Goal: Task Accomplishment & Management: Use online tool/utility

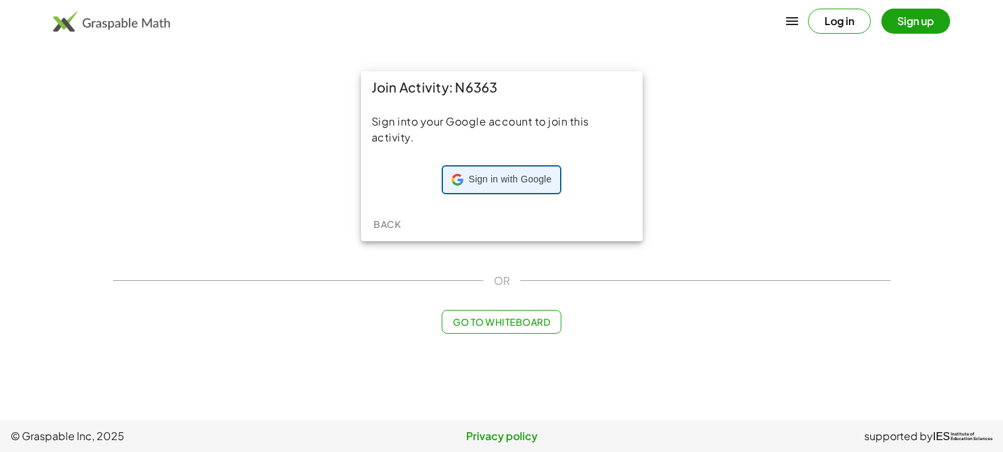
click at [483, 175] on span "Sign in with Google" at bounding box center [510, 179] width 83 height 13
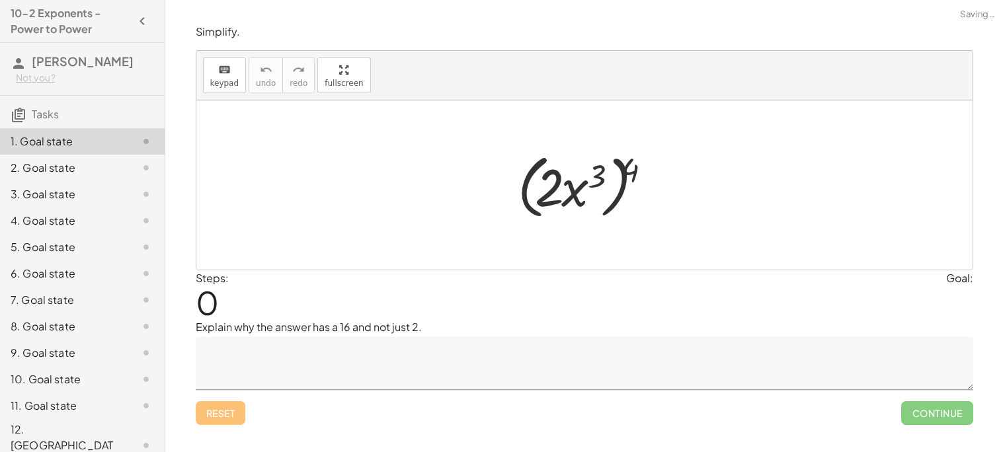
click at [513, 183] on div at bounding box center [589, 185] width 156 height 76
click at [511, 181] on div at bounding box center [589, 185] width 156 height 76
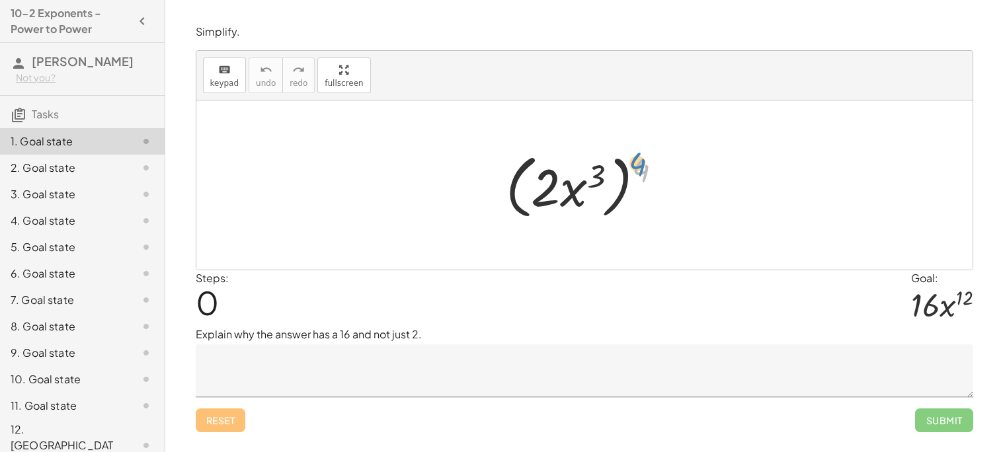
click at [638, 157] on div at bounding box center [589, 185] width 181 height 76
drag, startPoint x: 642, startPoint y: 166, endPoint x: 603, endPoint y: 176, distance: 40.9
click at [603, 176] on div at bounding box center [589, 185] width 181 height 76
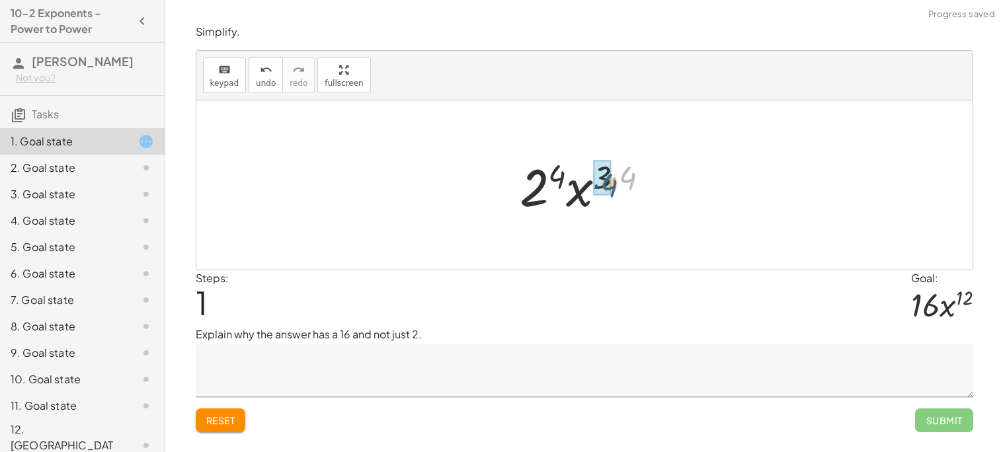
drag, startPoint x: 631, startPoint y: 177, endPoint x: 610, endPoint y: 185, distance: 21.8
drag, startPoint x: 571, startPoint y: 176, endPoint x: 544, endPoint y: 192, distance: 31.4
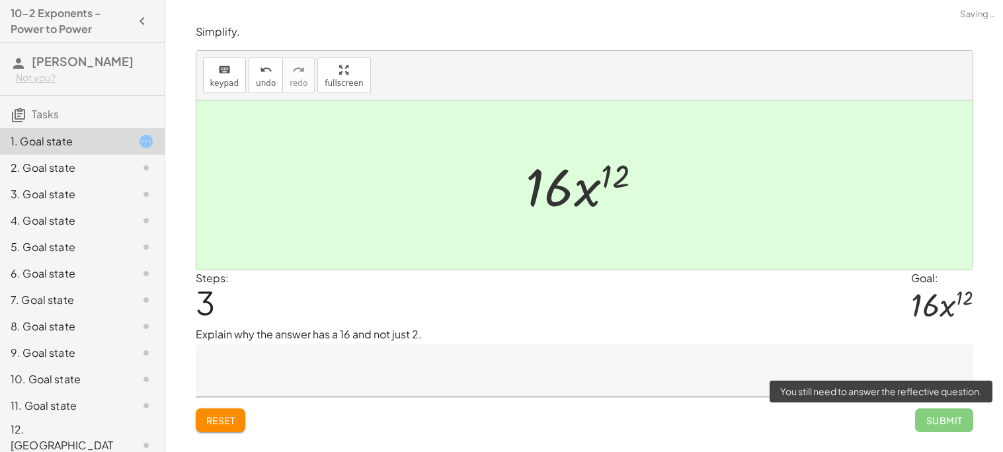
click at [968, 420] on span "Submit" at bounding box center [944, 421] width 58 height 24
click at [953, 420] on span "Submit" at bounding box center [944, 421] width 58 height 24
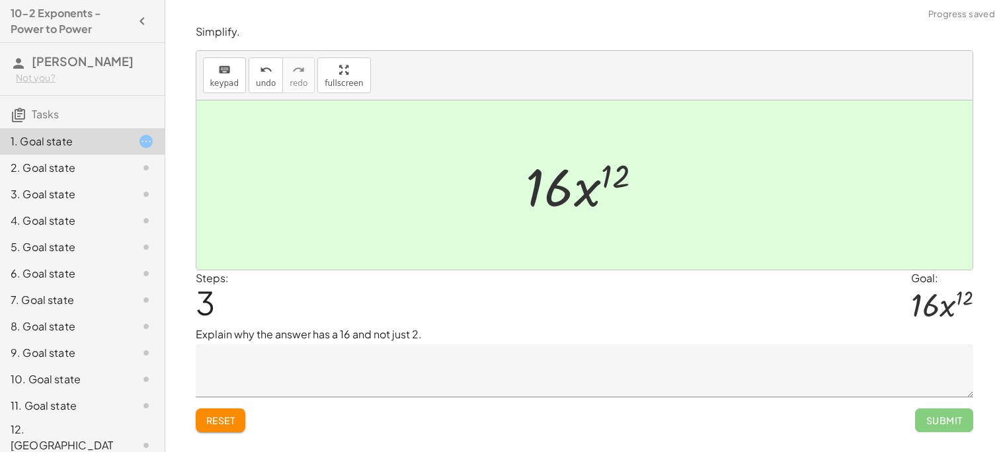
click at [731, 370] on textarea at bounding box center [585, 371] width 778 height 53
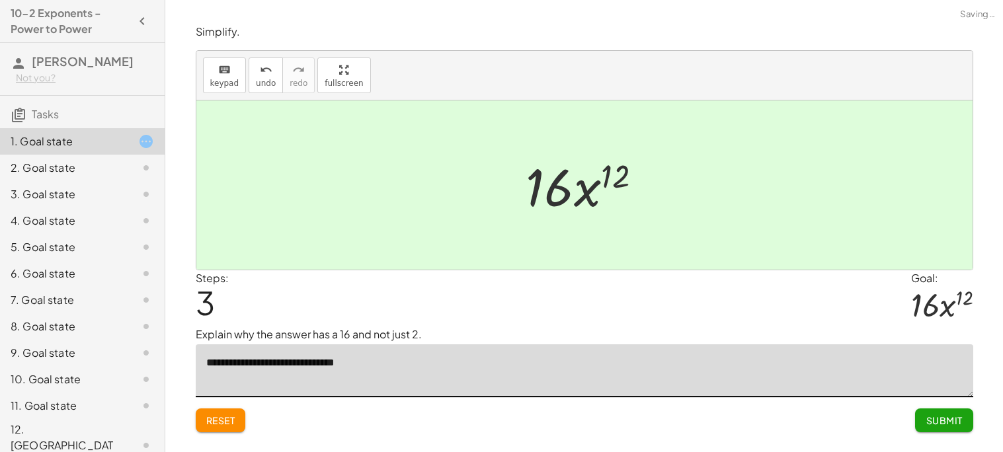
type textarea "**********"
click at [954, 413] on button "Submit" at bounding box center [944, 421] width 58 height 24
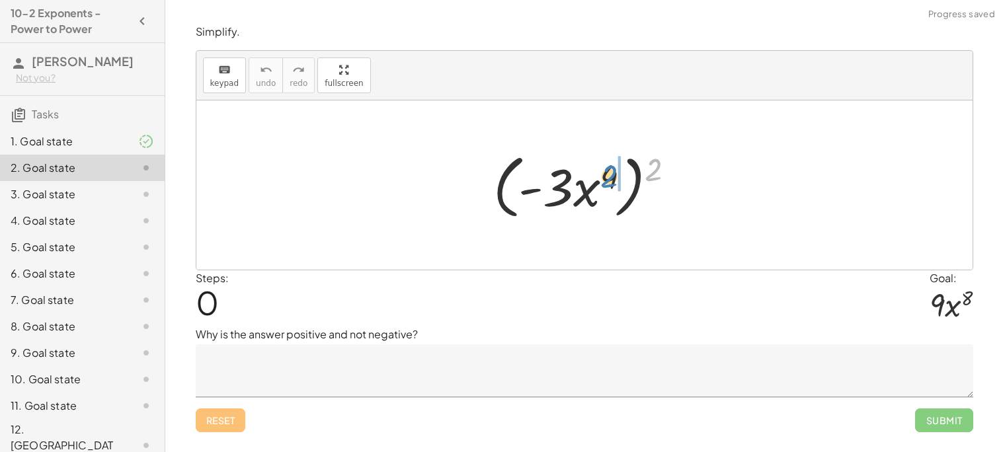
drag, startPoint x: 658, startPoint y: 161, endPoint x: 614, endPoint y: 169, distance: 44.9
click at [614, 169] on div at bounding box center [589, 185] width 205 height 76
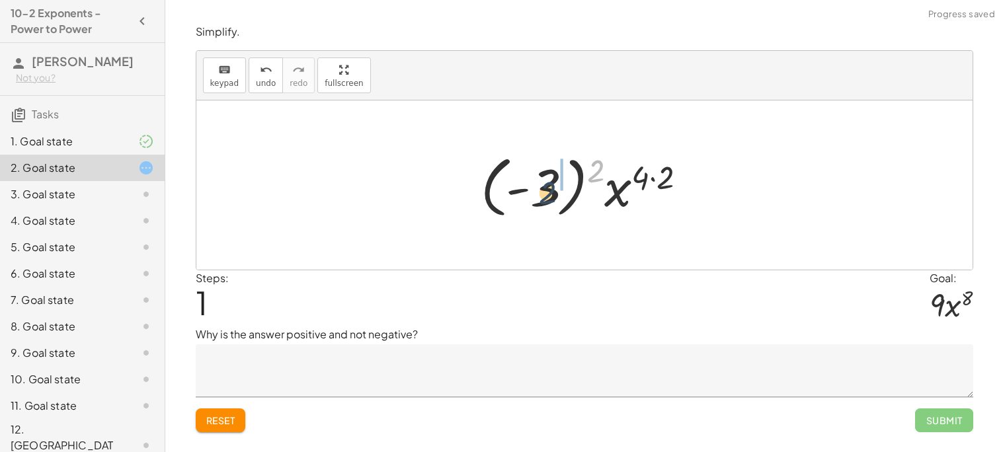
drag, startPoint x: 599, startPoint y: 168, endPoint x: 542, endPoint y: 194, distance: 61.9
click at [542, 194] on div at bounding box center [589, 185] width 230 height 73
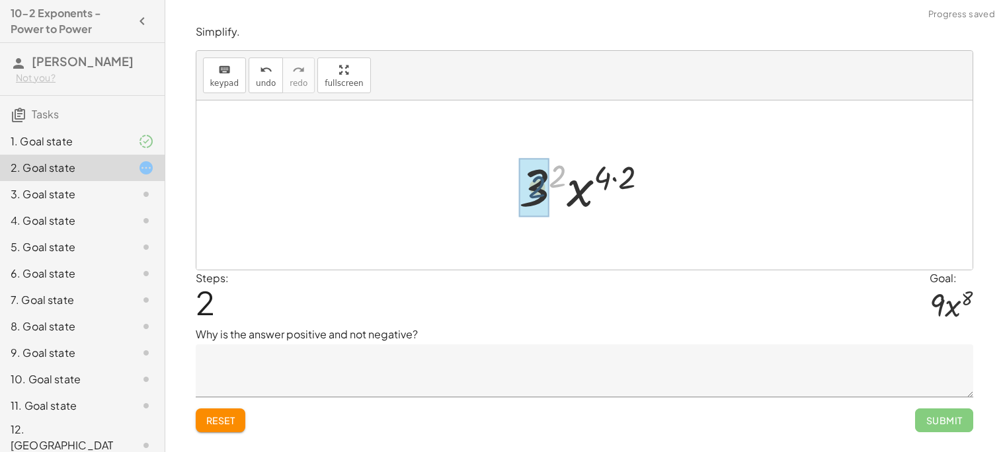
drag, startPoint x: 560, startPoint y: 176, endPoint x: 537, endPoint y: 187, distance: 25.1
drag, startPoint x: 616, startPoint y: 179, endPoint x: 599, endPoint y: 181, distance: 18.0
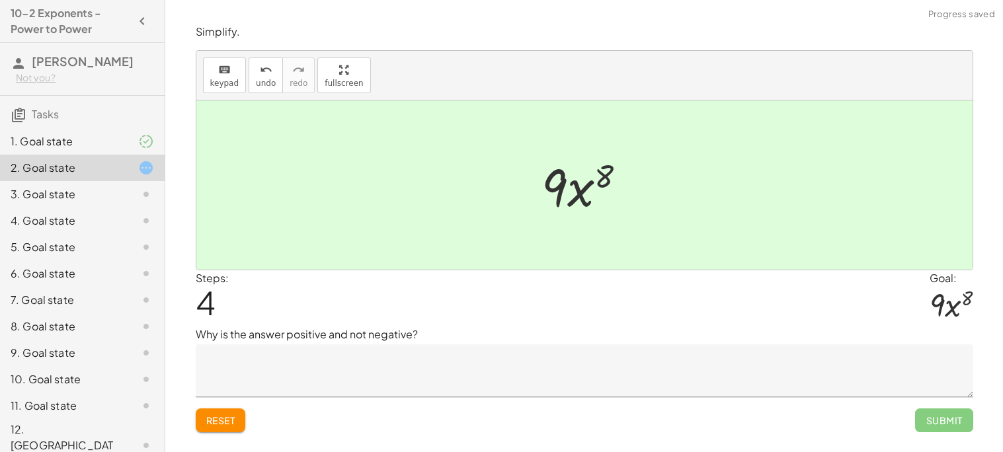
click at [458, 361] on textarea at bounding box center [585, 371] width 778 height 53
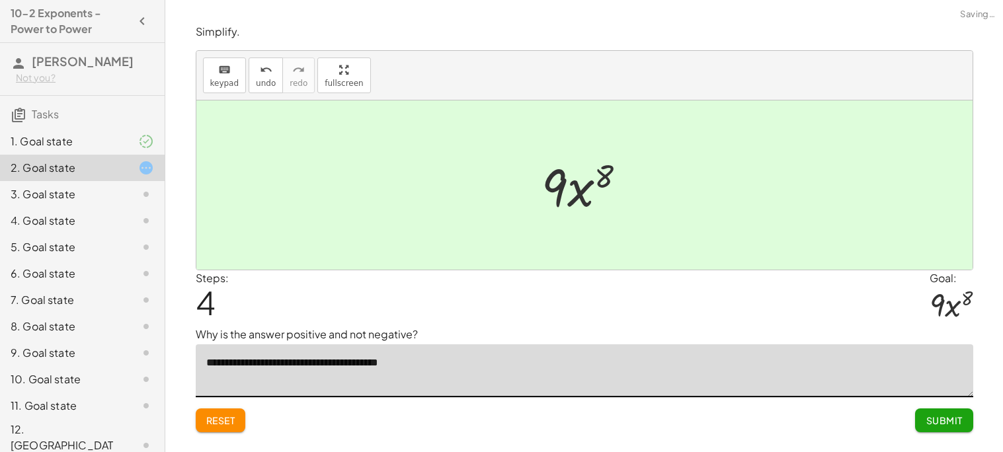
click at [265, 365] on textarea "**********" at bounding box center [585, 371] width 778 height 53
type textarea "**********"
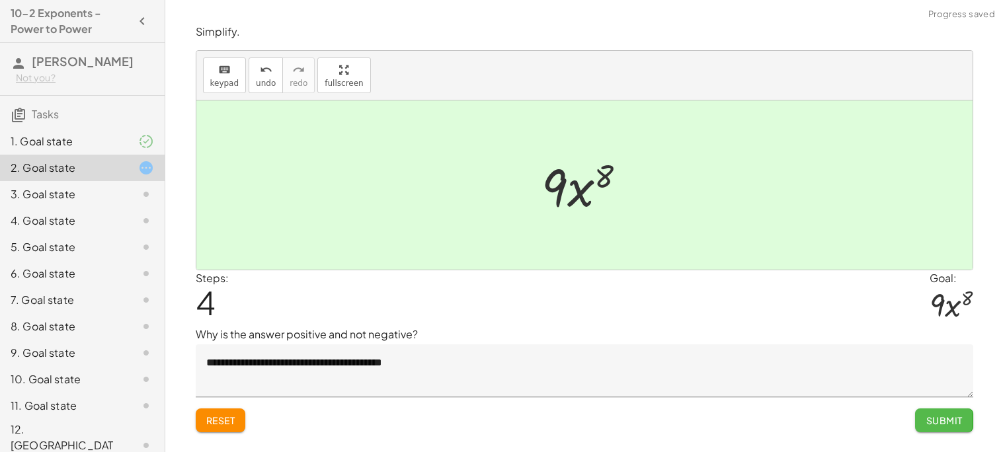
click at [942, 412] on button "Submit" at bounding box center [944, 421] width 58 height 24
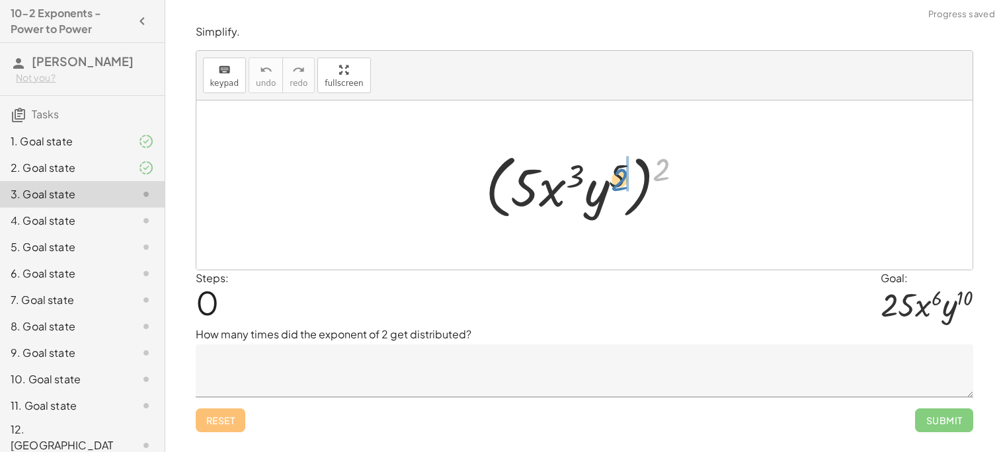
drag, startPoint x: 667, startPoint y: 161, endPoint x: 623, endPoint y: 171, distance: 44.8
click at [623, 171] on div at bounding box center [590, 185] width 222 height 76
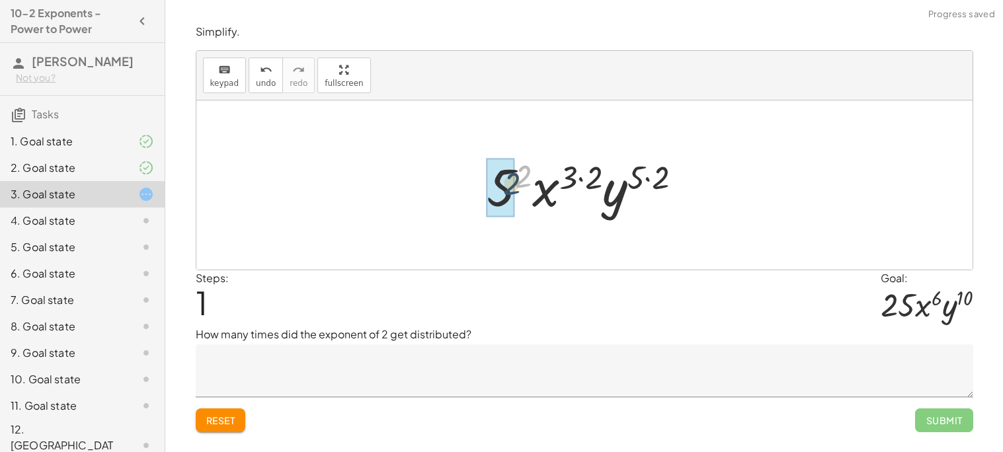
drag, startPoint x: 523, startPoint y: 171, endPoint x: 507, endPoint y: 182, distance: 19.1
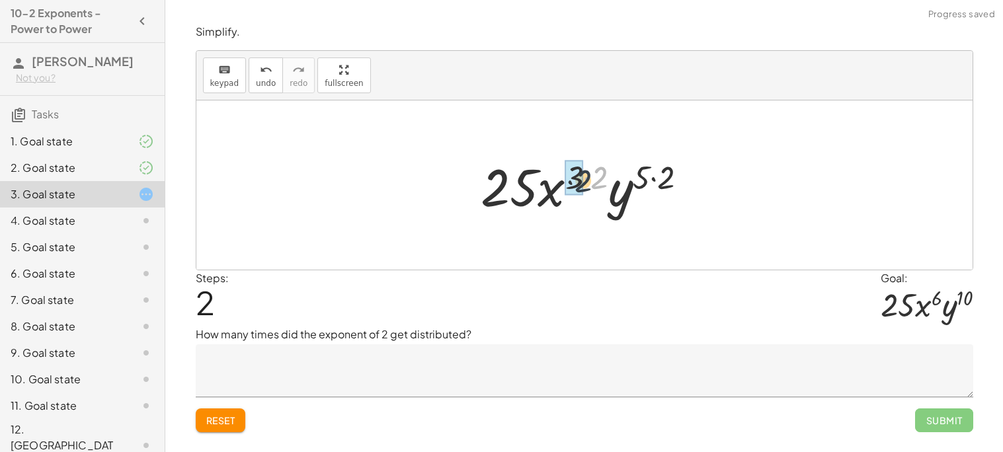
drag, startPoint x: 599, startPoint y: 173, endPoint x: 579, endPoint y: 177, distance: 20.1
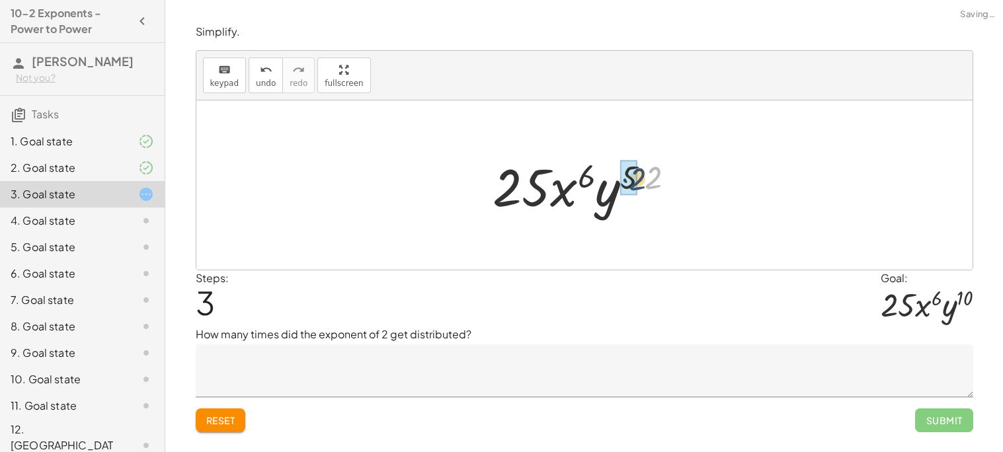
drag, startPoint x: 645, startPoint y: 180, endPoint x: 629, endPoint y: 181, distance: 15.9
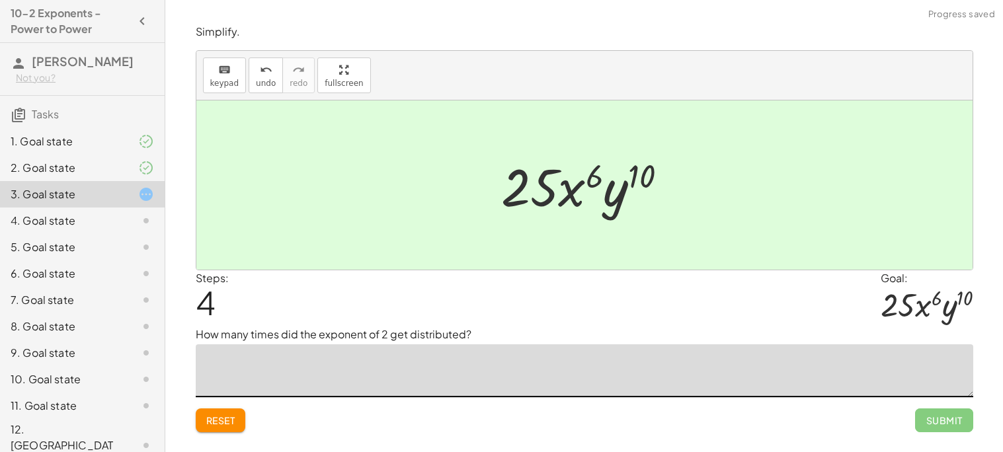
click at [569, 381] on textarea at bounding box center [585, 371] width 778 height 53
type textarea "*******"
click at [950, 421] on span "Submit" at bounding box center [944, 421] width 36 height 12
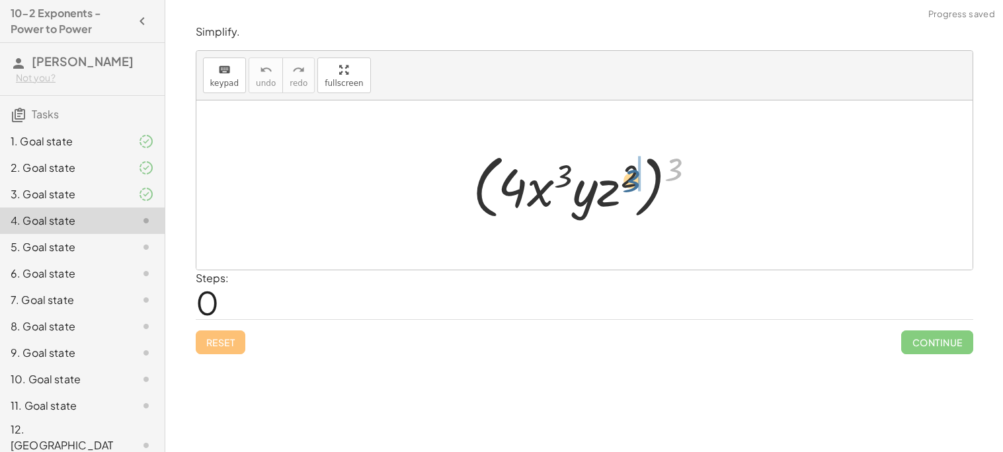
drag, startPoint x: 672, startPoint y: 165, endPoint x: 629, endPoint y: 176, distance: 44.4
click at [629, 176] on div at bounding box center [589, 185] width 247 height 76
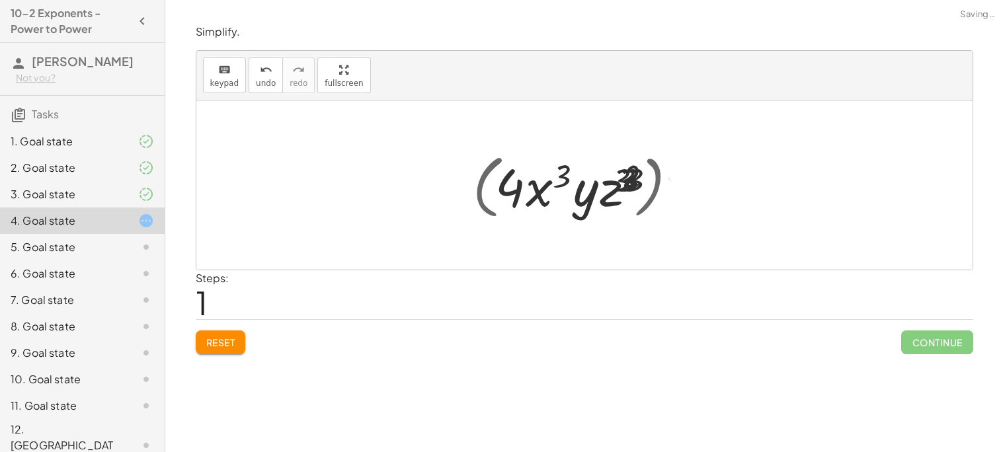
click at [629, 176] on div at bounding box center [590, 185] width 264 height 68
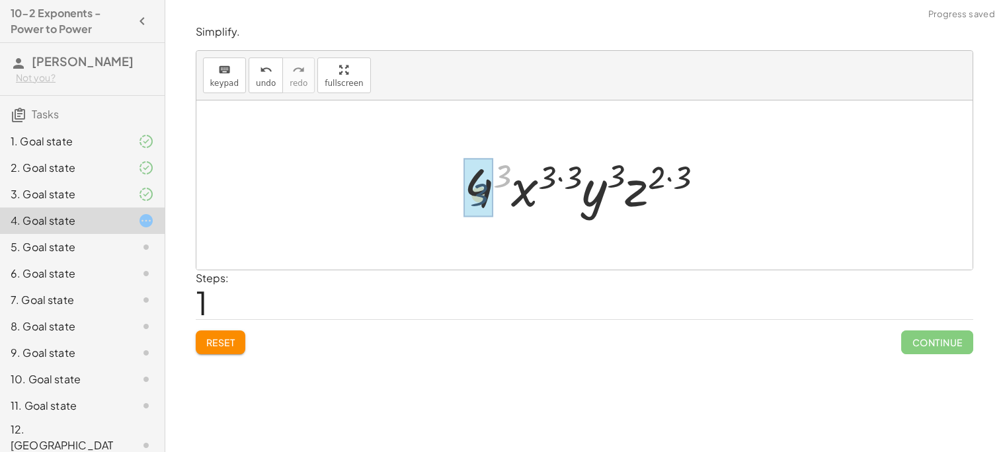
drag, startPoint x: 506, startPoint y: 171, endPoint x: 481, endPoint y: 190, distance: 32.0
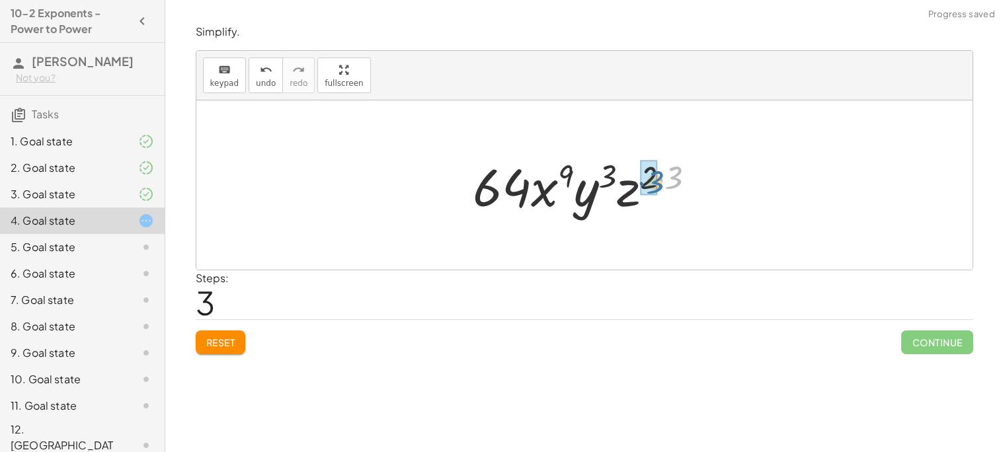
drag, startPoint x: 669, startPoint y: 169, endPoint x: 648, endPoint y: 173, distance: 22.2
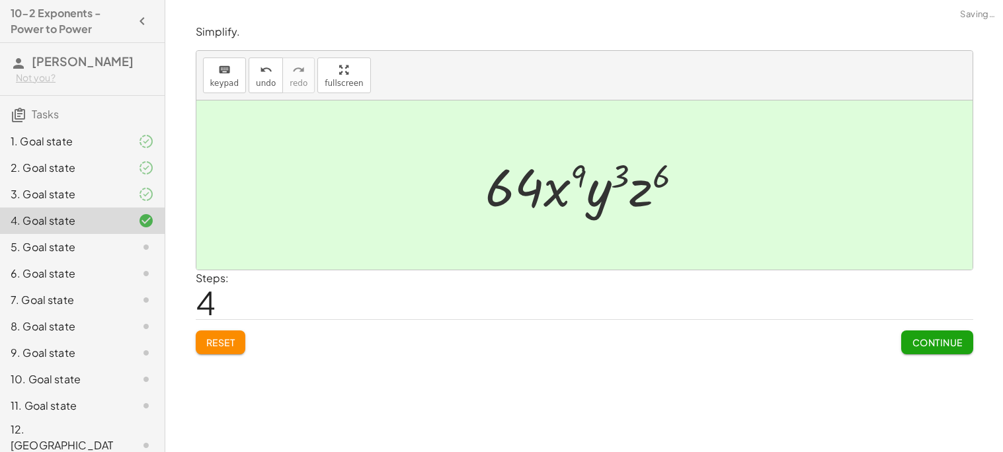
click at [937, 347] on span "Continue" at bounding box center [937, 343] width 50 height 12
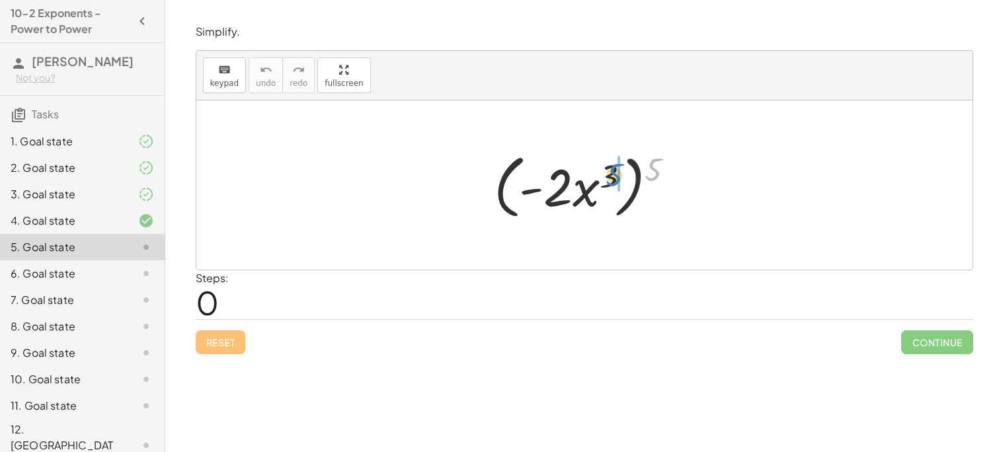
drag, startPoint x: 660, startPoint y: 173, endPoint x: 620, endPoint y: 179, distance: 40.8
click at [620, 179] on div at bounding box center [589, 185] width 204 height 76
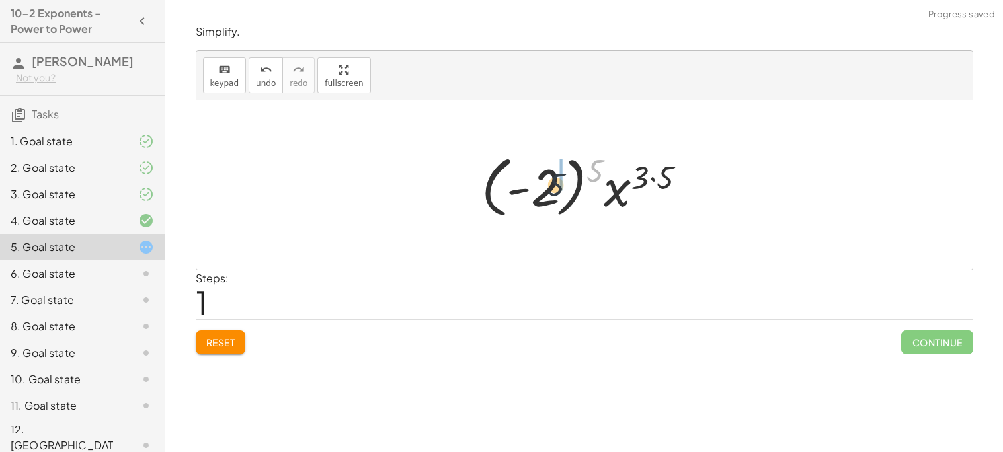
drag, startPoint x: 592, startPoint y: 177, endPoint x: 548, endPoint y: 192, distance: 46.9
click at [548, 192] on div at bounding box center [589, 185] width 229 height 73
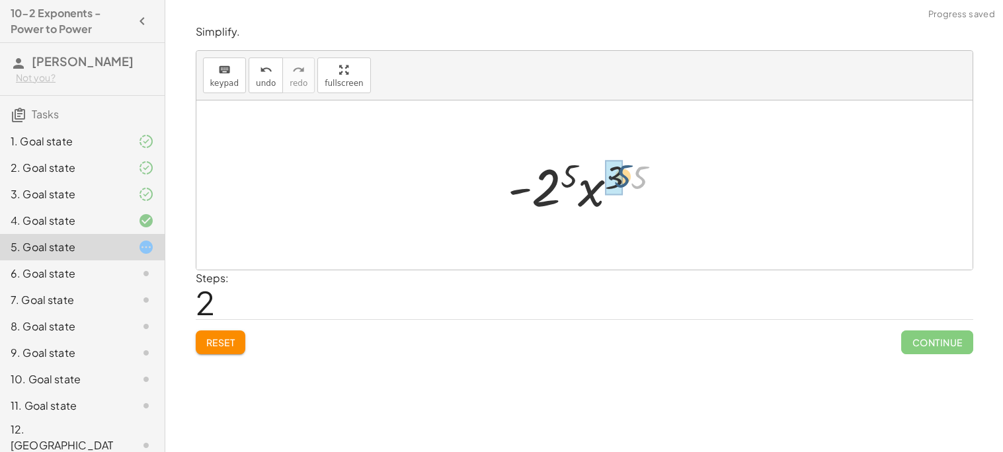
drag, startPoint x: 636, startPoint y: 179, endPoint x: 616, endPoint y: 178, distance: 19.9
drag, startPoint x: 581, startPoint y: 173, endPoint x: 563, endPoint y: 184, distance: 21.7
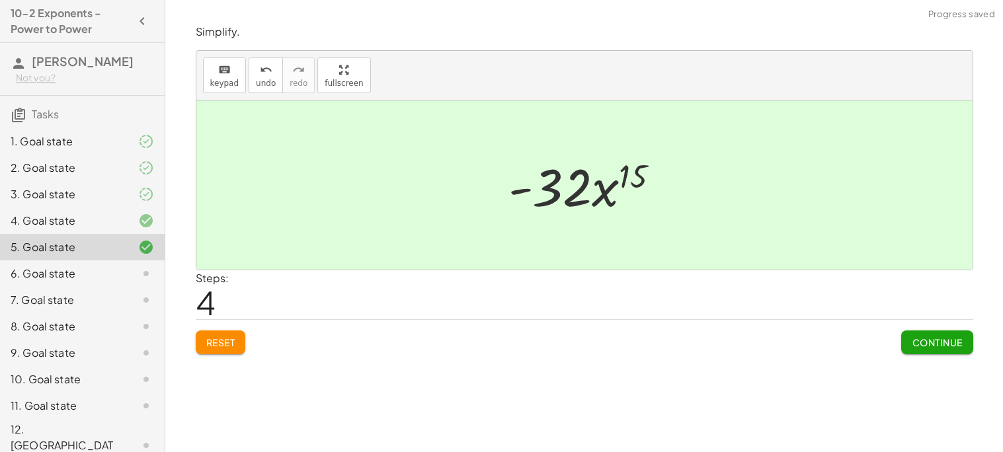
click at [931, 333] on button "Continue" at bounding box center [937, 343] width 71 height 24
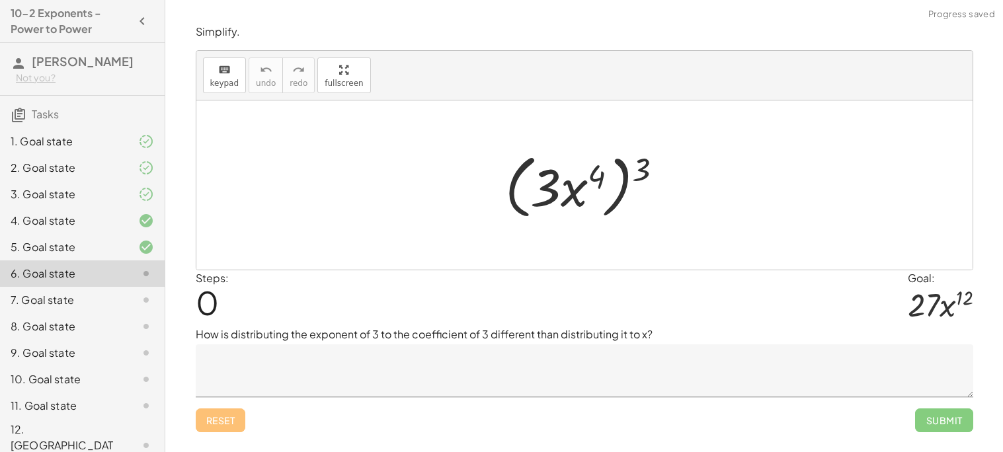
click at [603, 181] on div at bounding box center [590, 185] width 182 height 76
drag, startPoint x: 650, startPoint y: 169, endPoint x: 607, endPoint y: 177, distance: 43.1
click at [607, 177] on div at bounding box center [590, 185] width 182 height 76
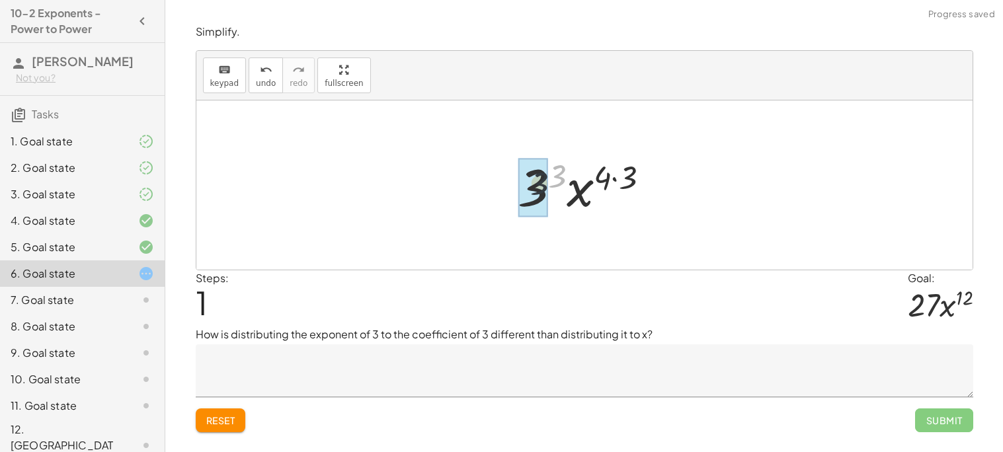
drag, startPoint x: 562, startPoint y: 172, endPoint x: 535, endPoint y: 185, distance: 29.9
drag, startPoint x: 630, startPoint y: 180, endPoint x: 605, endPoint y: 179, distance: 25.1
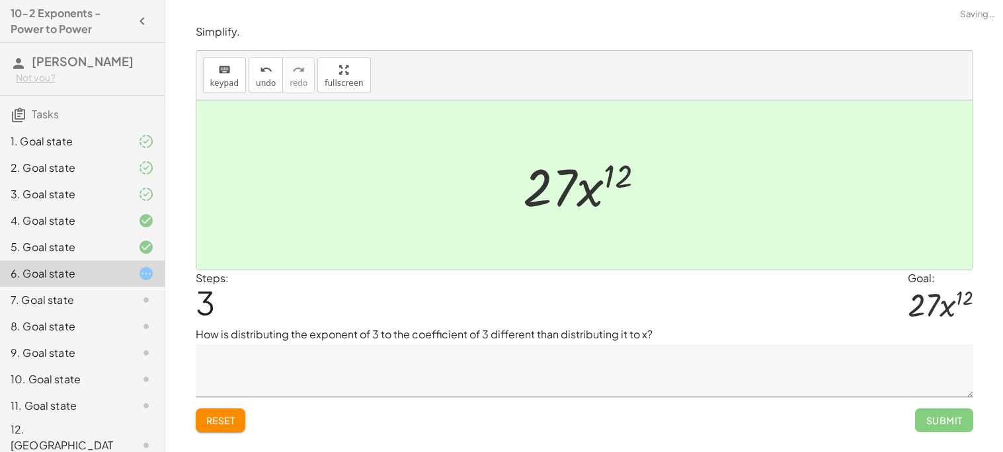
click at [808, 368] on textarea at bounding box center [585, 371] width 778 height 53
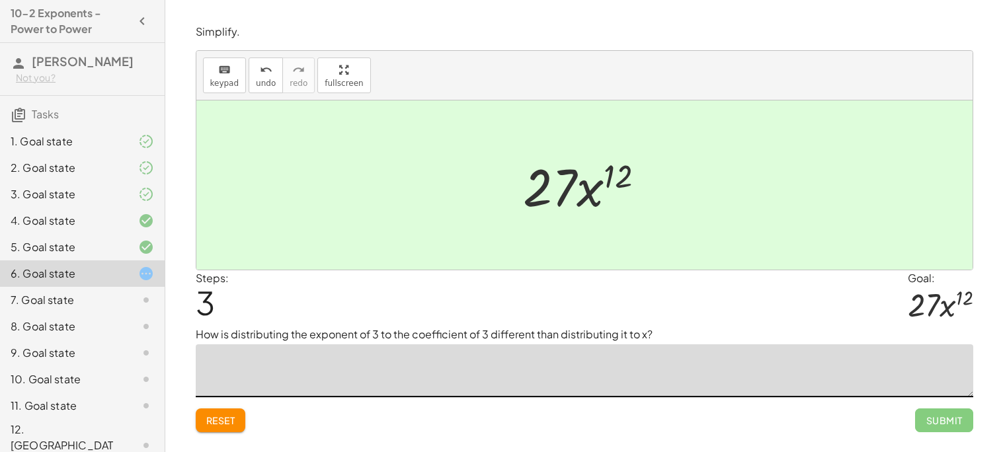
click at [129, 181] on div "1. Goal state" at bounding box center [82, 194] width 165 height 26
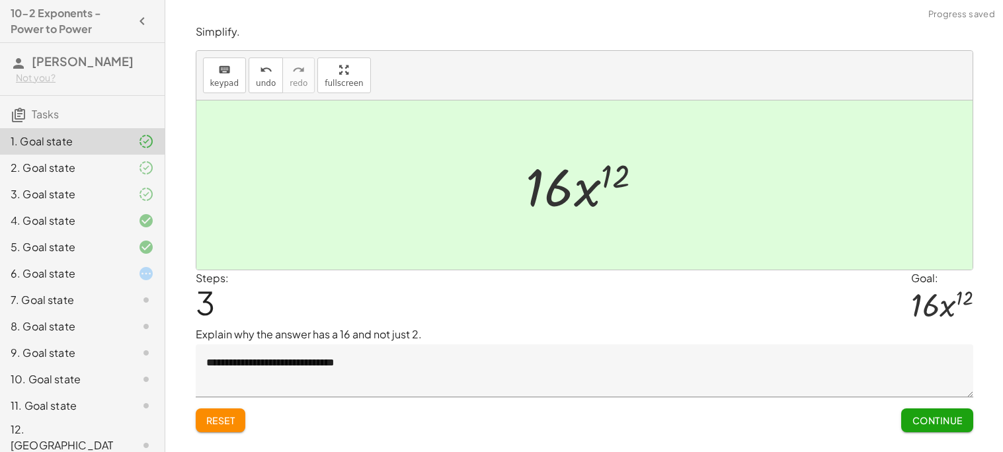
click at [130, 314] on div "6. Goal state" at bounding box center [82, 327] width 165 height 26
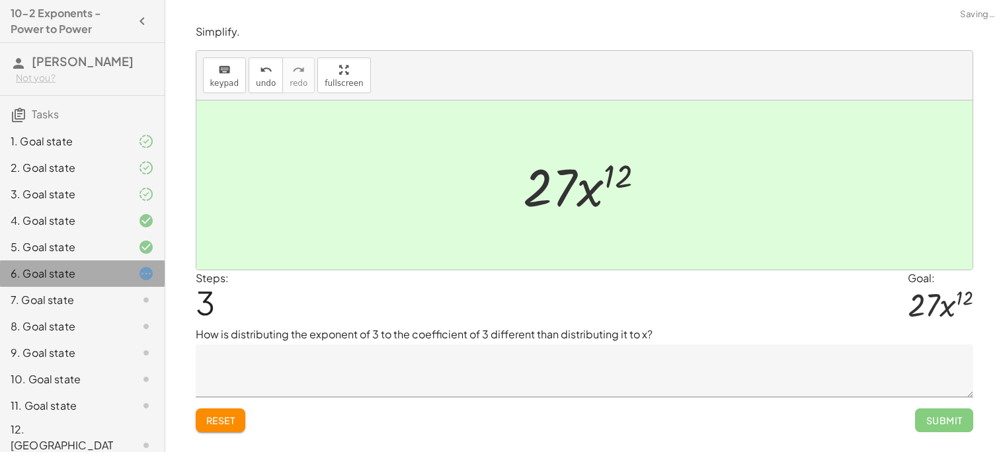
click at [130, 282] on div "6. Goal state" at bounding box center [82, 274] width 165 height 26
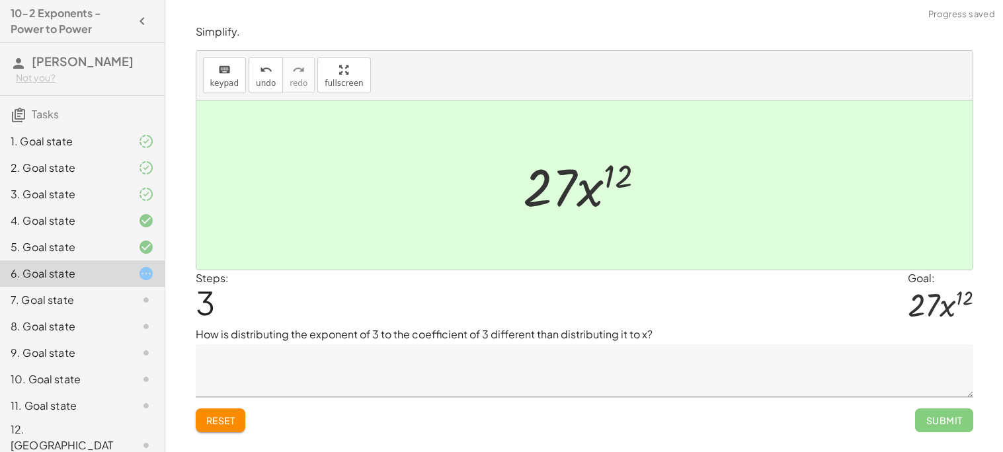
click at [130, 282] on div "6. Goal state" at bounding box center [82, 274] width 165 height 26
click at [536, 372] on textarea at bounding box center [585, 371] width 778 height 53
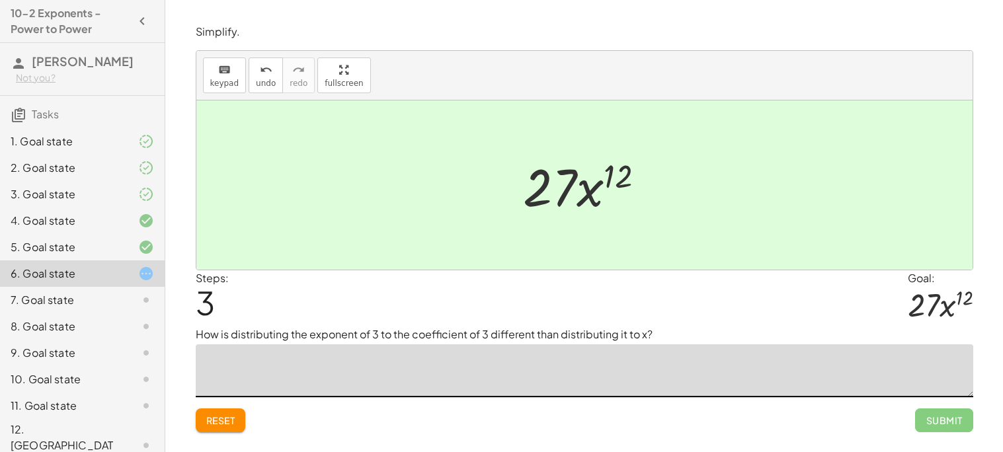
click at [231, 415] on span "Reset" at bounding box center [220, 421] width 29 height 12
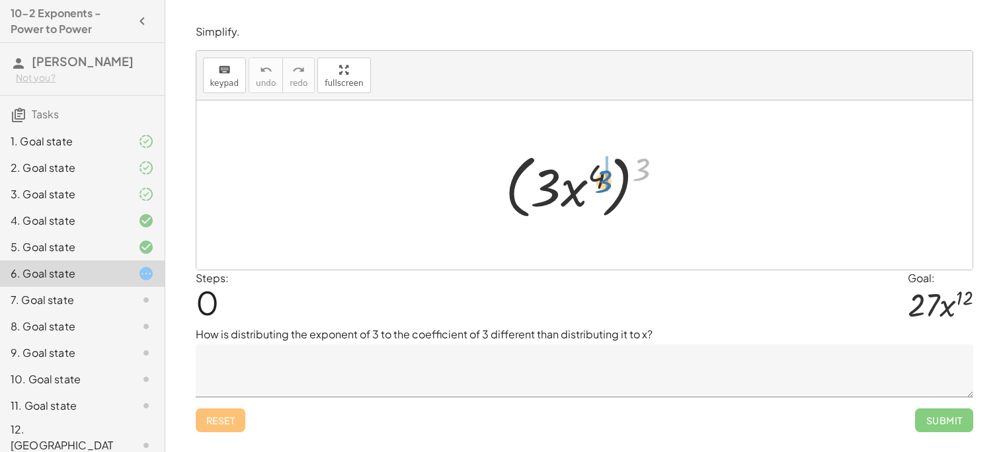
drag, startPoint x: 638, startPoint y: 166, endPoint x: 595, endPoint y: 179, distance: 45.4
click at [595, 179] on div at bounding box center [590, 185] width 182 height 76
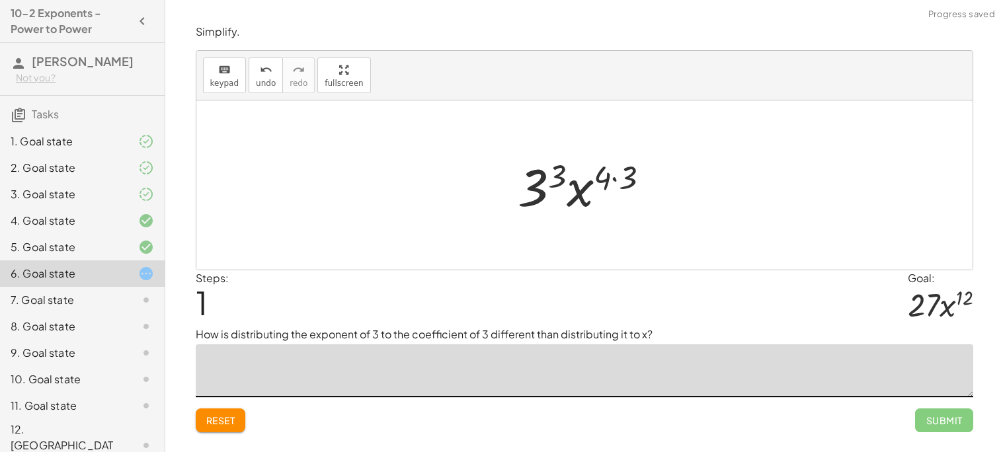
click at [472, 360] on textarea at bounding box center [585, 371] width 778 height 53
click at [212, 366] on textarea "**********" at bounding box center [585, 371] width 778 height 53
click at [227, 367] on textarea "**********" at bounding box center [585, 371] width 778 height 53
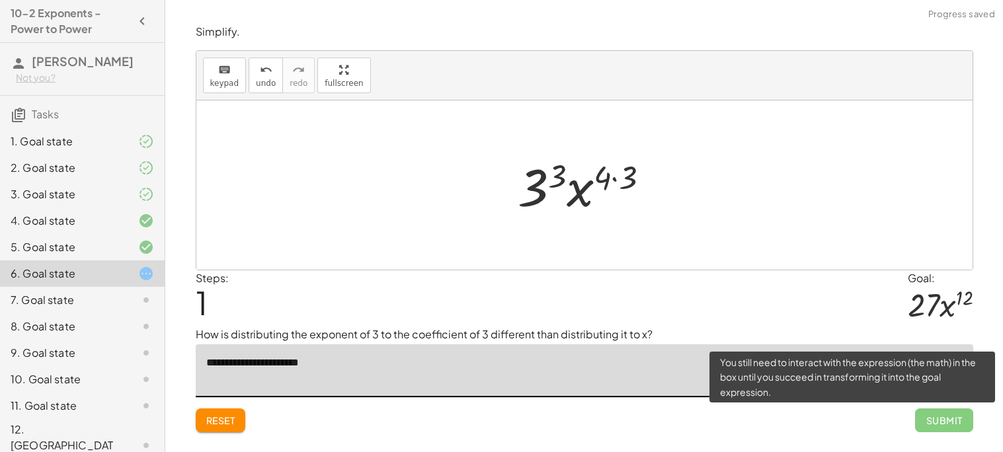
type textarea "**********"
click at [952, 417] on span "Submit" at bounding box center [944, 421] width 58 height 24
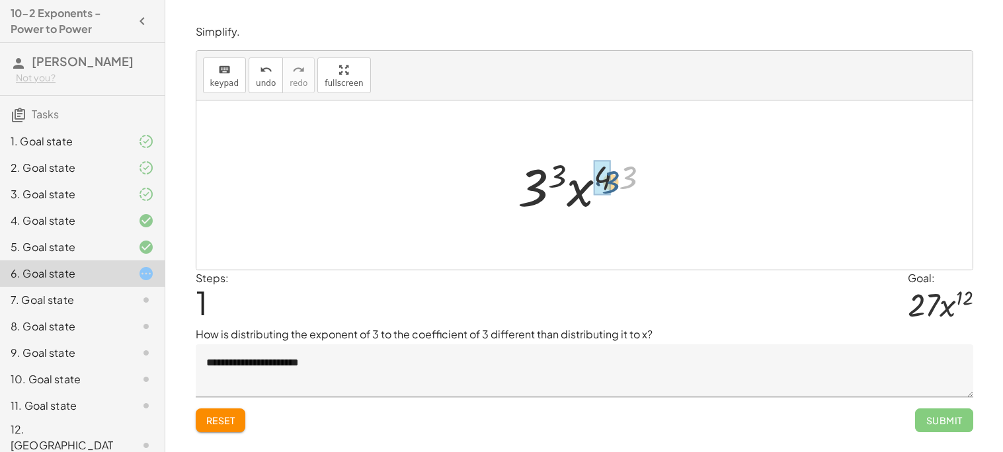
drag, startPoint x: 620, startPoint y: 179, endPoint x: 601, endPoint y: 183, distance: 19.5
drag, startPoint x: 571, startPoint y: 176, endPoint x: 544, endPoint y: 193, distance: 31.6
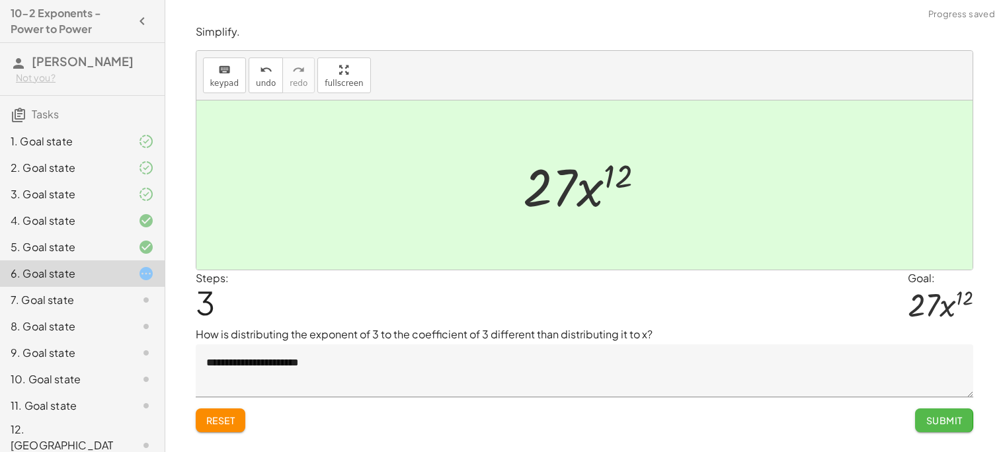
click at [938, 427] on button "Submit" at bounding box center [944, 421] width 58 height 24
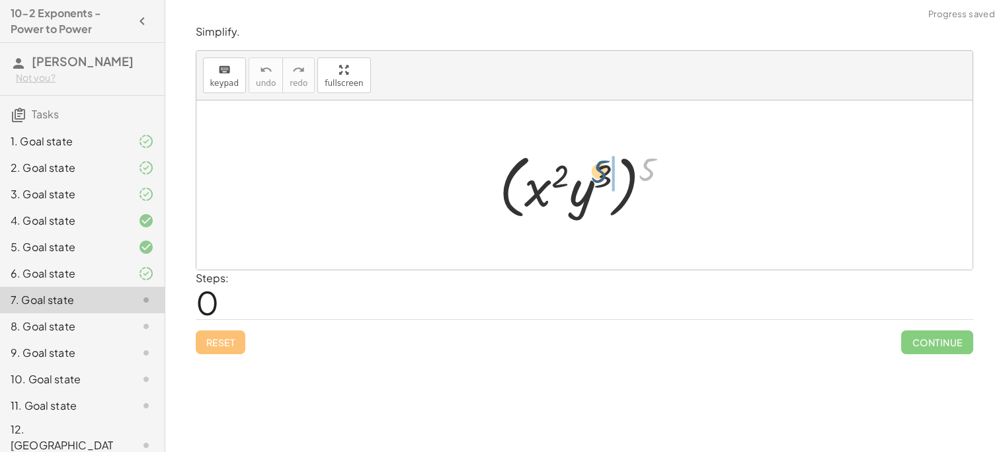
drag, startPoint x: 647, startPoint y: 170, endPoint x: 593, endPoint y: 172, distance: 53.6
click at [593, 172] on div at bounding box center [589, 185] width 193 height 76
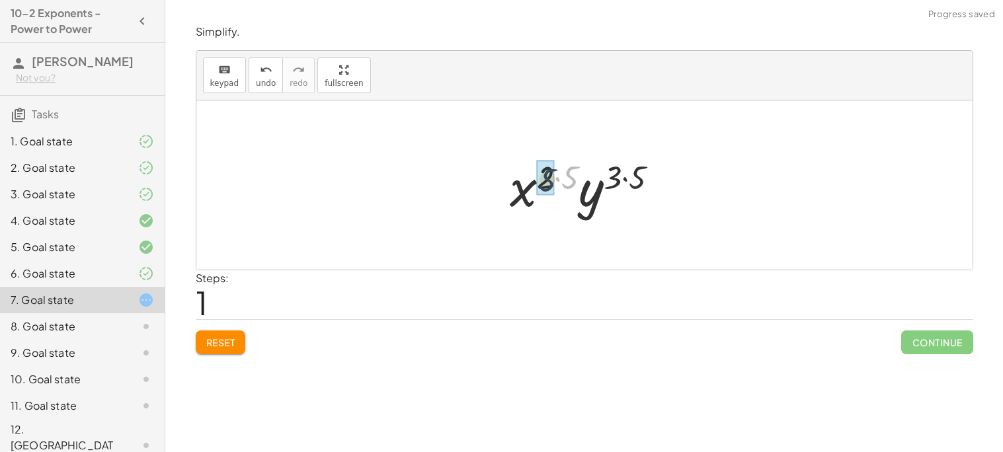
drag, startPoint x: 575, startPoint y: 172, endPoint x: 544, endPoint y: 177, distance: 30.8
drag, startPoint x: 624, startPoint y: 179, endPoint x: 607, endPoint y: 182, distance: 18.2
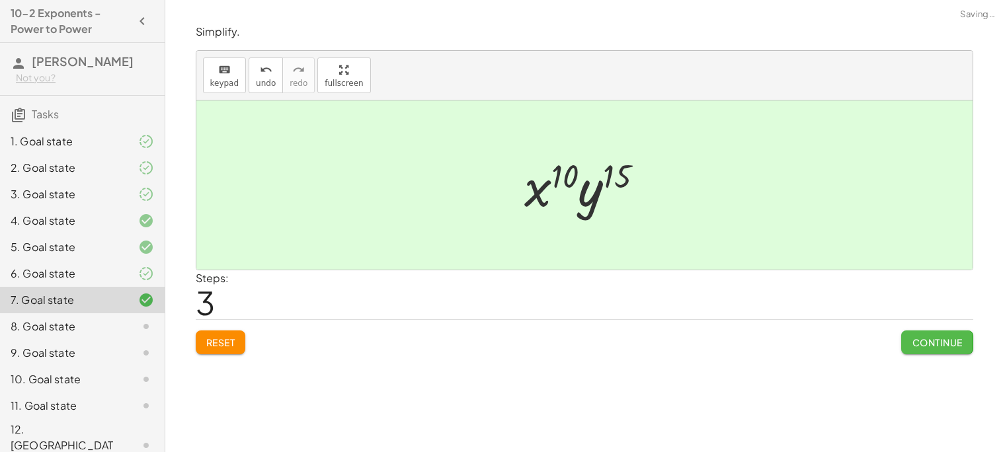
click at [907, 351] on button "Continue" at bounding box center [937, 343] width 71 height 24
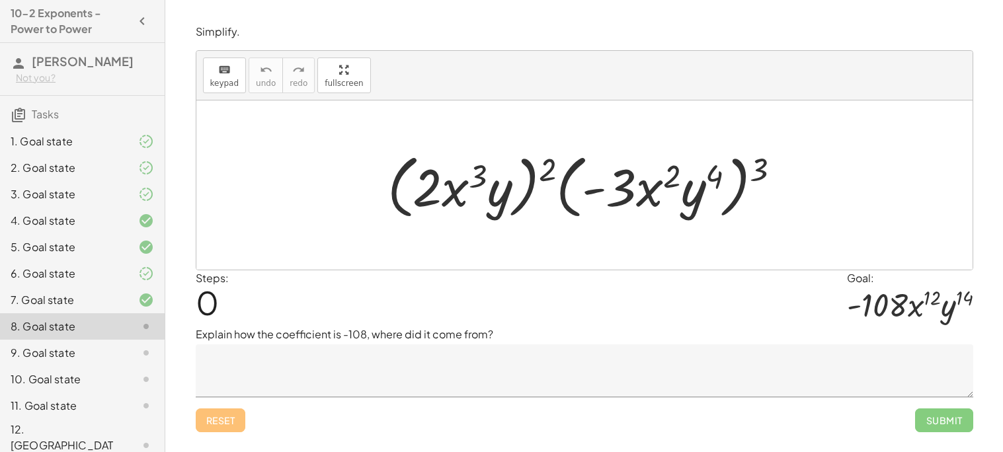
click at [450, 365] on textarea at bounding box center [585, 371] width 778 height 53
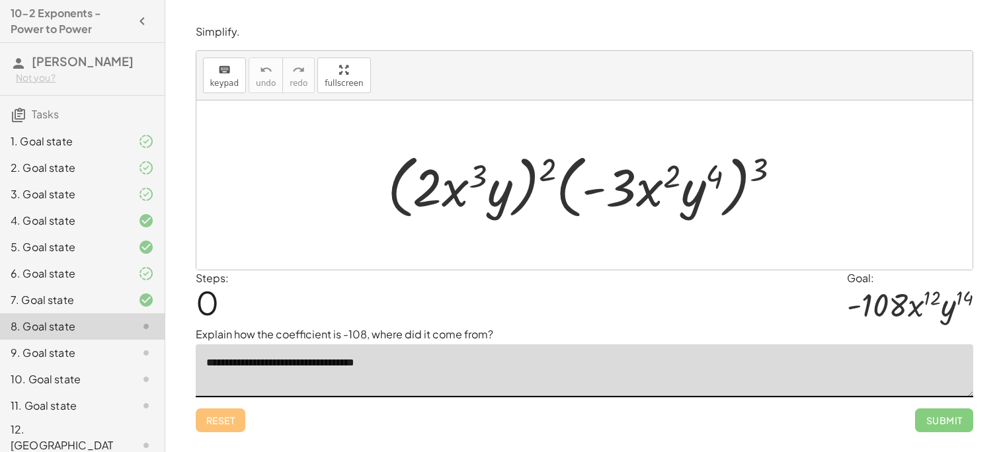
click at [290, 362] on textarea "**********" at bounding box center [585, 371] width 778 height 53
click at [468, 357] on textarea "**********" at bounding box center [585, 371] width 778 height 53
click at [343, 356] on textarea "**********" at bounding box center [585, 371] width 778 height 53
click at [523, 355] on textarea "**********" at bounding box center [585, 371] width 778 height 53
type textarea "**********"
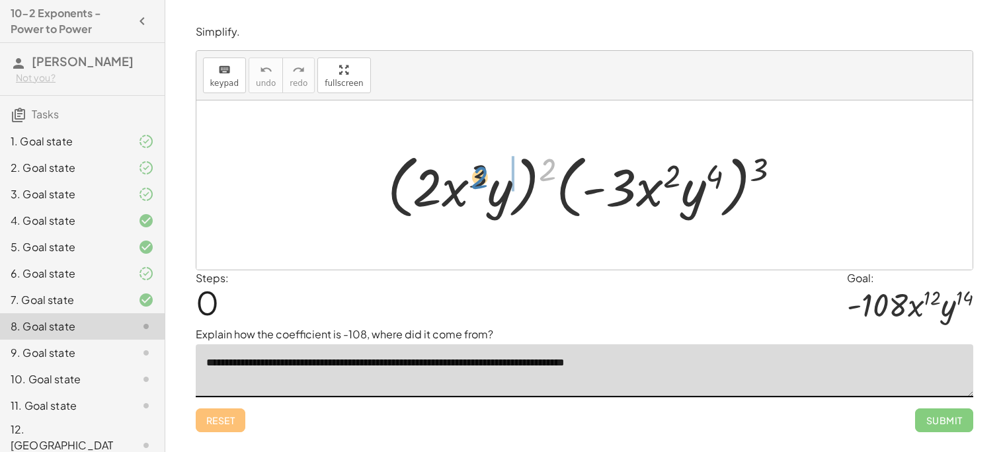
drag, startPoint x: 548, startPoint y: 172, endPoint x: 480, endPoint y: 180, distance: 67.9
click at [480, 180] on div at bounding box center [589, 185] width 417 height 76
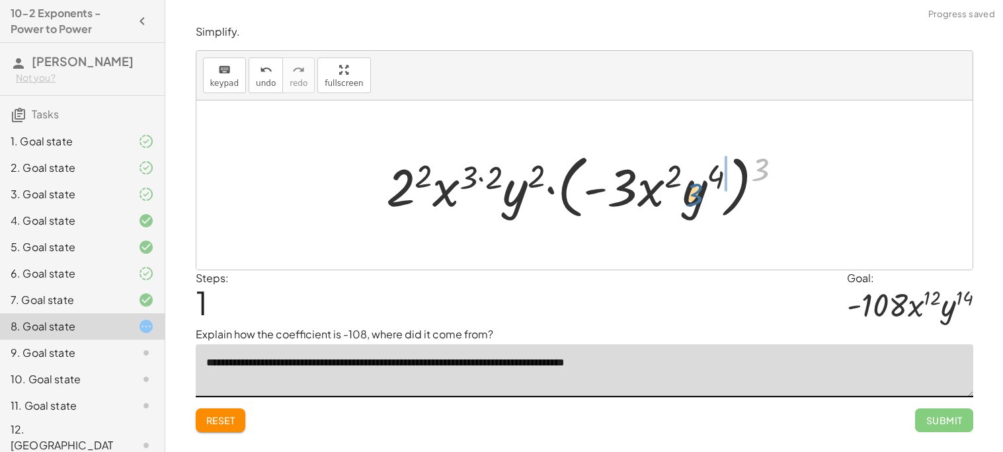
drag, startPoint x: 761, startPoint y: 158, endPoint x: 696, endPoint y: 181, distance: 68.6
click at [696, 181] on div at bounding box center [590, 185] width 420 height 76
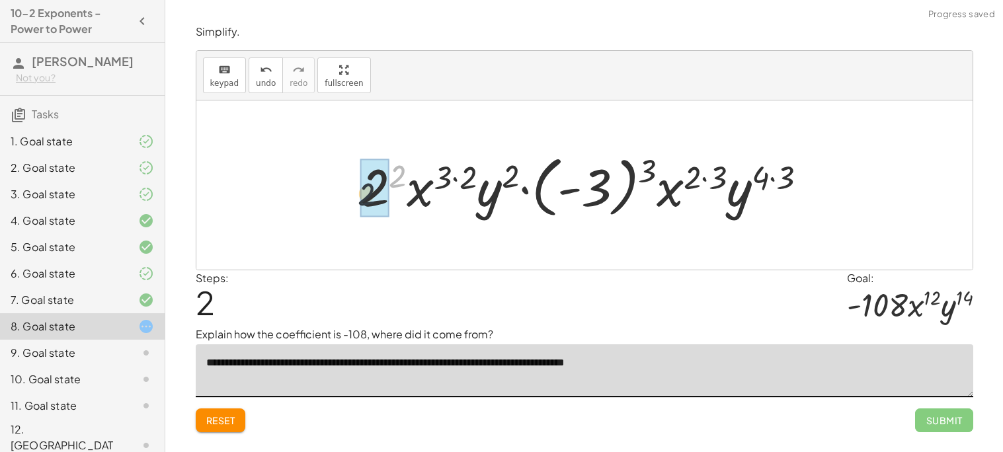
drag, startPoint x: 399, startPoint y: 171, endPoint x: 361, endPoint y: 194, distance: 43.9
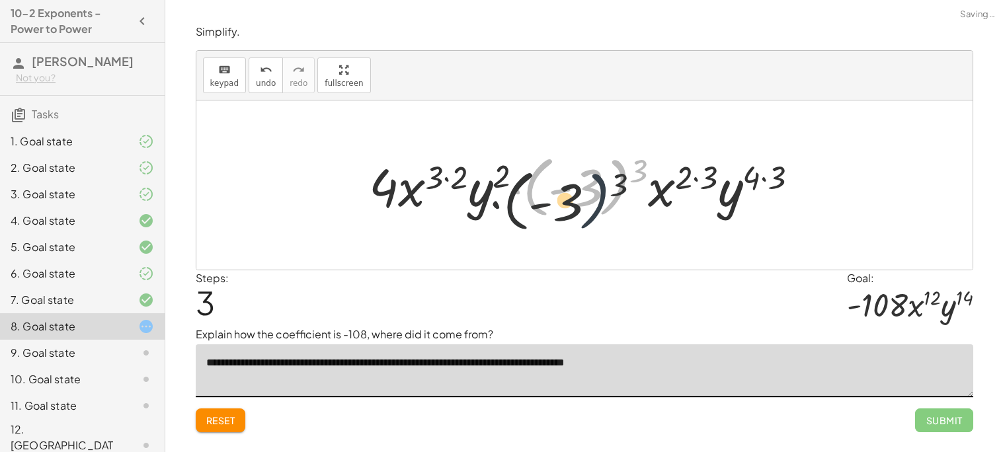
drag, startPoint x: 628, startPoint y: 173, endPoint x: 593, endPoint y: 196, distance: 41.6
click at [593, 196] on div at bounding box center [589, 185] width 454 height 73
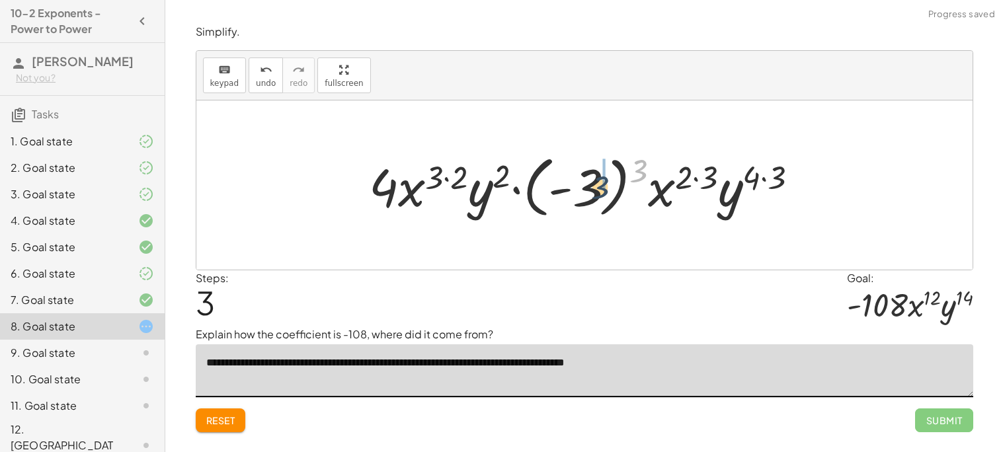
drag, startPoint x: 634, startPoint y: 179, endPoint x: 592, endPoint y: 195, distance: 44.8
click at [592, 195] on div at bounding box center [589, 185] width 454 height 73
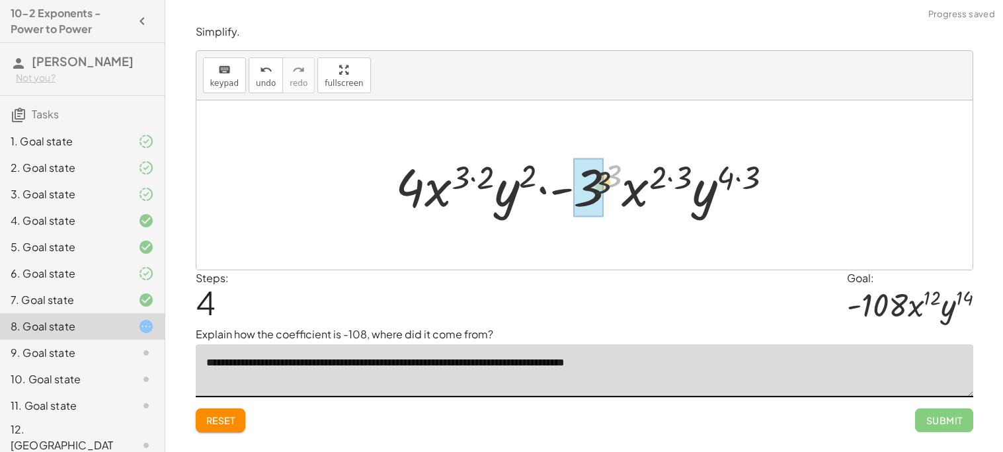
drag, startPoint x: 609, startPoint y: 181, endPoint x: 585, endPoint y: 194, distance: 26.9
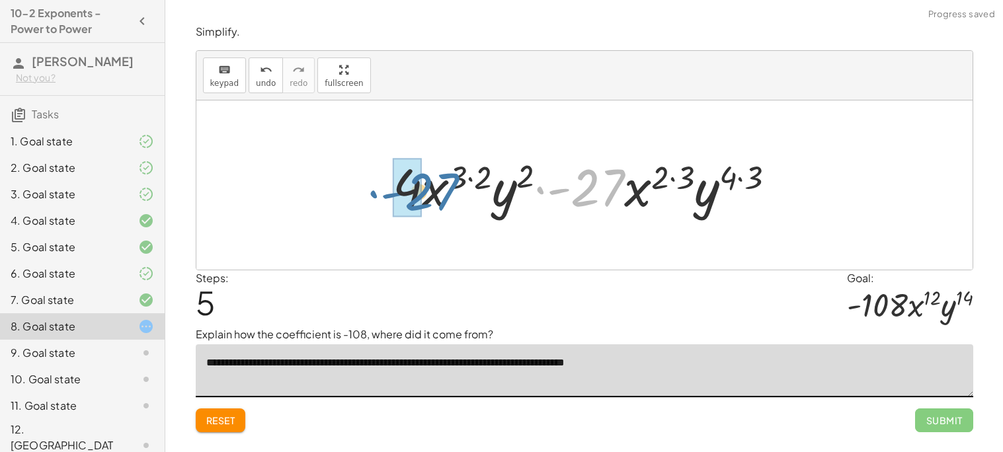
drag, startPoint x: 592, startPoint y: 187, endPoint x: 426, endPoint y: 191, distance: 166.1
click at [426, 191] on div at bounding box center [589, 185] width 407 height 68
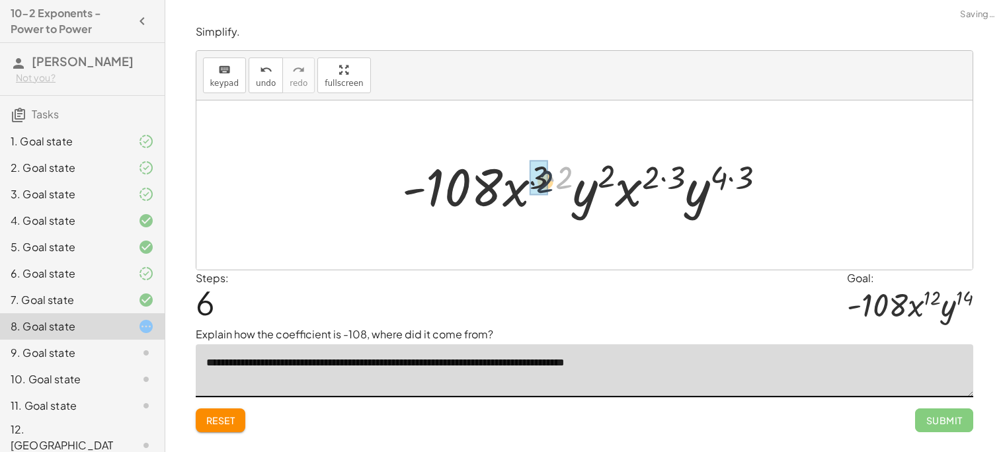
drag, startPoint x: 562, startPoint y: 171, endPoint x: 704, endPoint y: 178, distance: 142.4
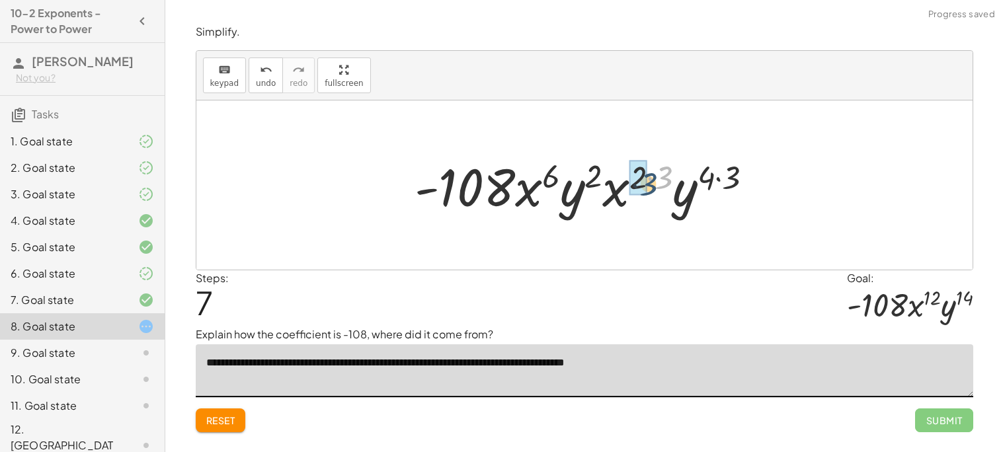
drag, startPoint x: 661, startPoint y: 171, endPoint x: 640, endPoint y: 179, distance: 22.4
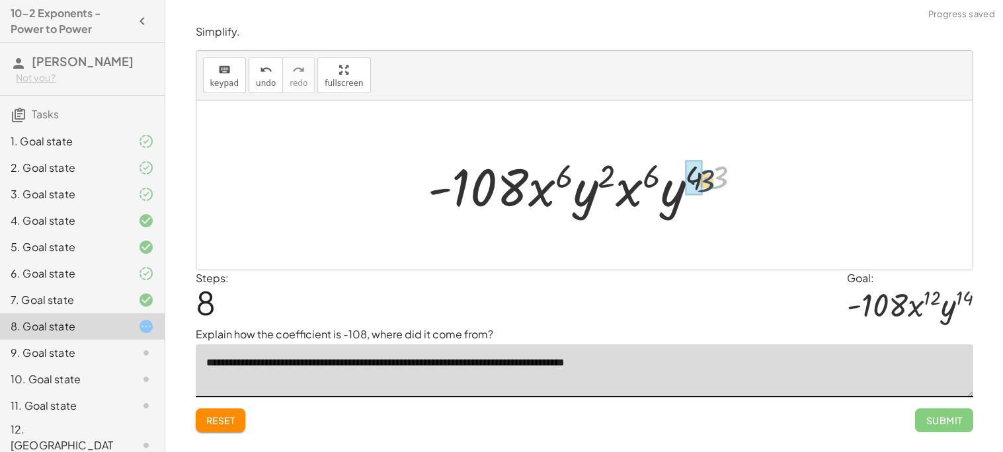
drag, startPoint x: 716, startPoint y: 176, endPoint x: 700, endPoint y: 179, distance: 16.2
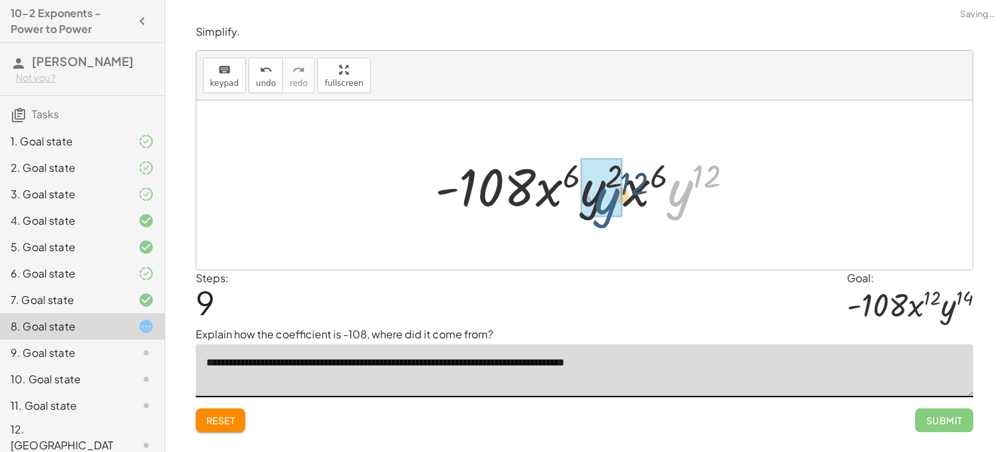
drag, startPoint x: 691, startPoint y: 192, endPoint x: 608, endPoint y: 199, distance: 82.3
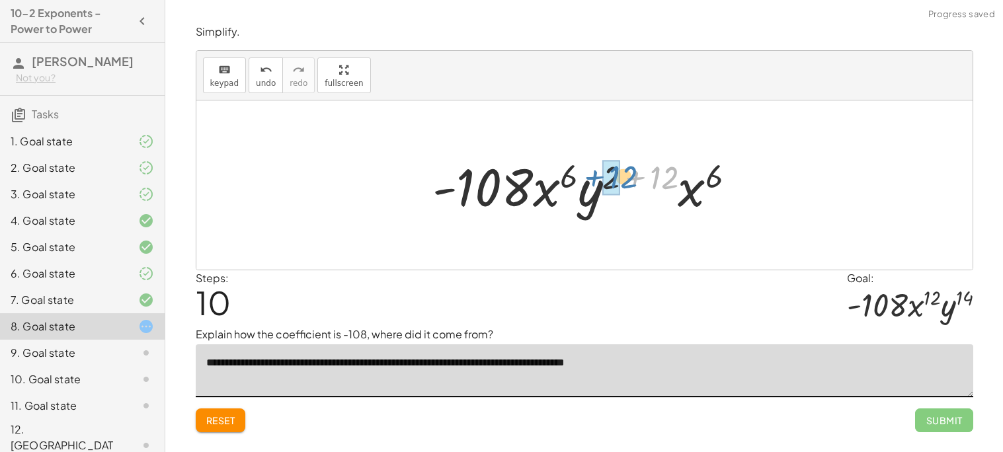
drag, startPoint x: 663, startPoint y: 180, endPoint x: 622, endPoint y: 179, distance: 41.0
click at [622, 179] on div at bounding box center [589, 185] width 327 height 68
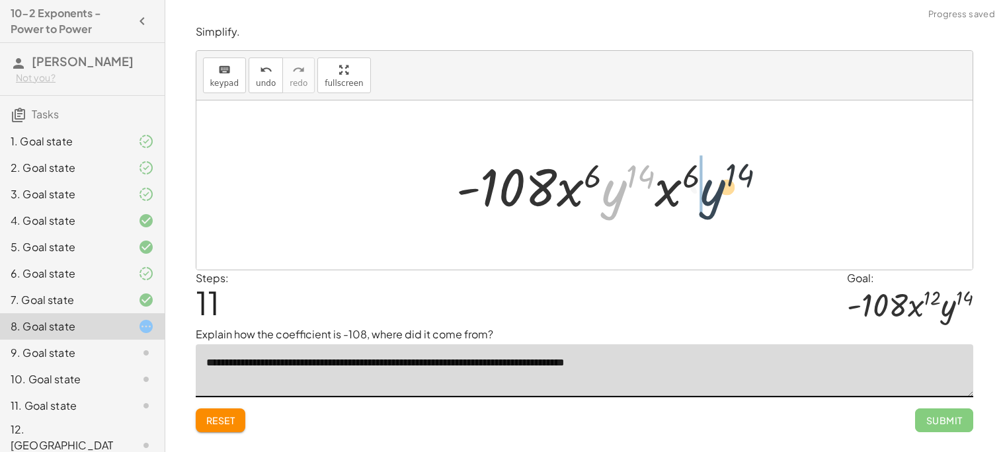
drag, startPoint x: 616, startPoint y: 193, endPoint x: 718, endPoint y: 192, distance: 101.9
click at [718, 192] on div at bounding box center [590, 185] width 280 height 68
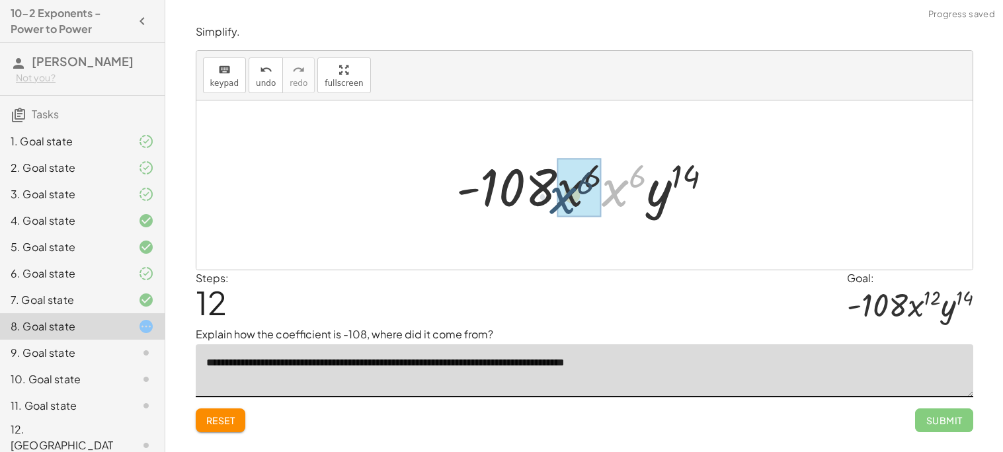
drag, startPoint x: 623, startPoint y: 196, endPoint x: 570, endPoint y: 203, distance: 53.4
drag, startPoint x: 634, startPoint y: 183, endPoint x: 601, endPoint y: 187, distance: 33.3
click at [601, 187] on div at bounding box center [589, 185] width 282 height 68
drag, startPoint x: 629, startPoint y: 181, endPoint x: 591, endPoint y: 177, distance: 38.5
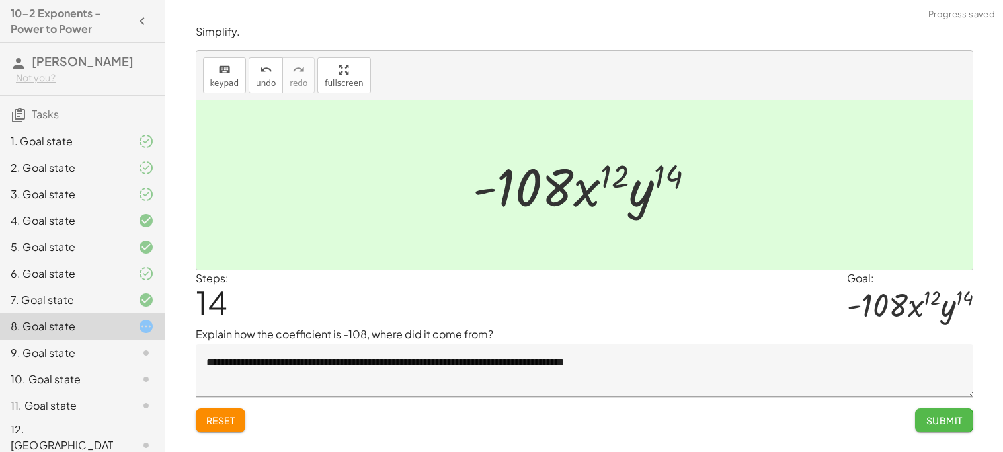
click at [926, 413] on button "Submit" at bounding box center [944, 421] width 58 height 24
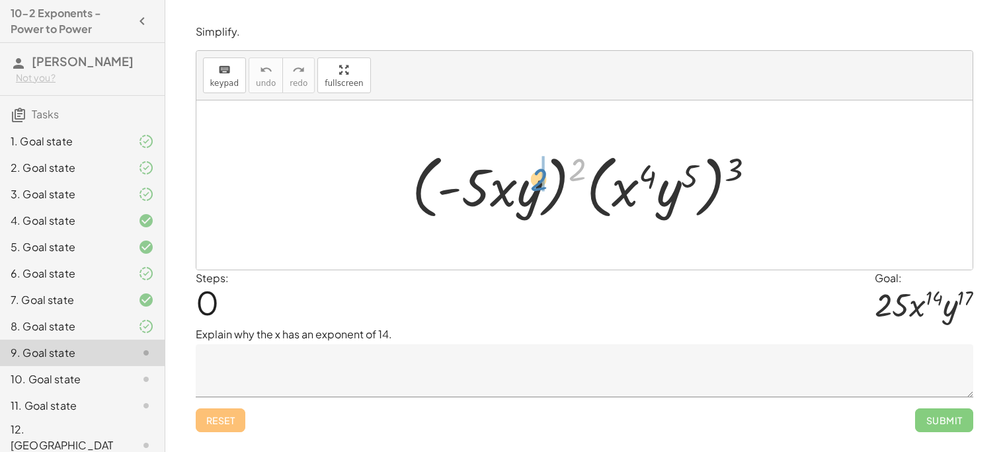
drag, startPoint x: 583, startPoint y: 164, endPoint x: 542, endPoint y: 174, distance: 42.2
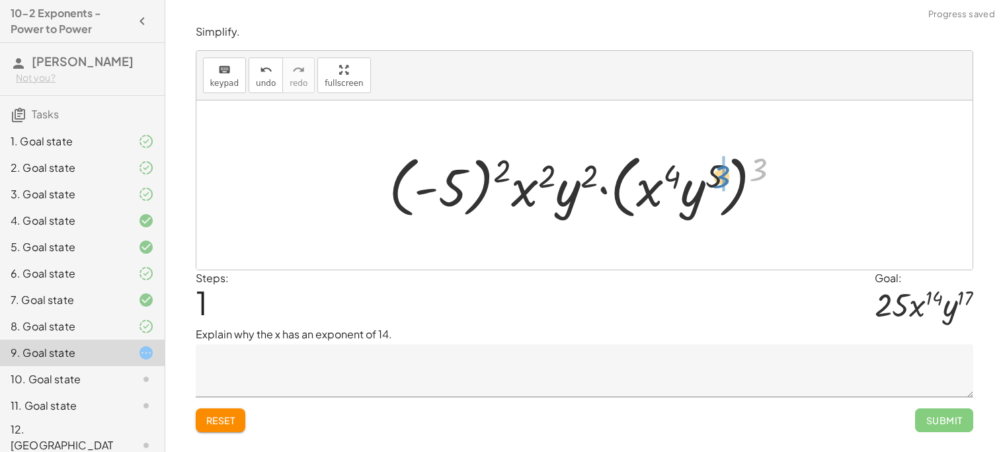
drag, startPoint x: 756, startPoint y: 167, endPoint x: 716, endPoint y: 175, distance: 40.5
click at [716, 175] on div at bounding box center [589, 185] width 415 height 76
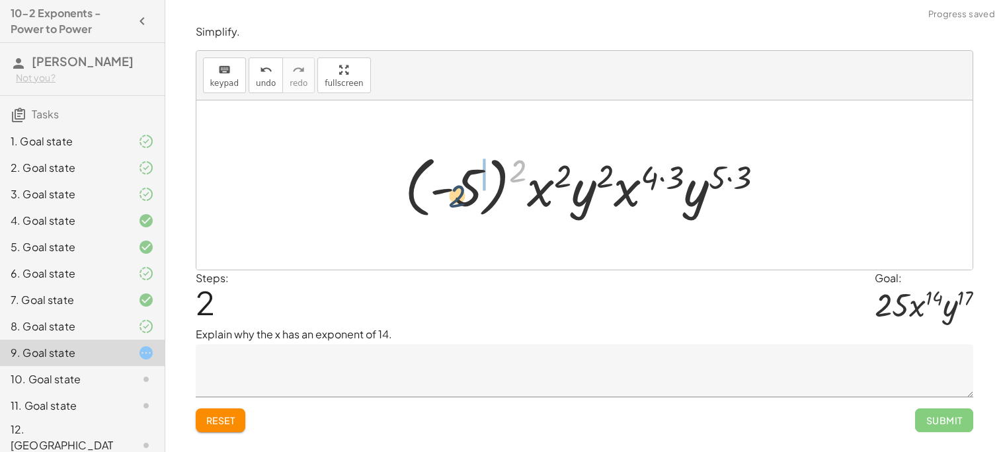
drag, startPoint x: 517, startPoint y: 172, endPoint x: 454, endPoint y: 198, distance: 67.3
click at [454, 198] on div at bounding box center [590, 185] width 384 height 73
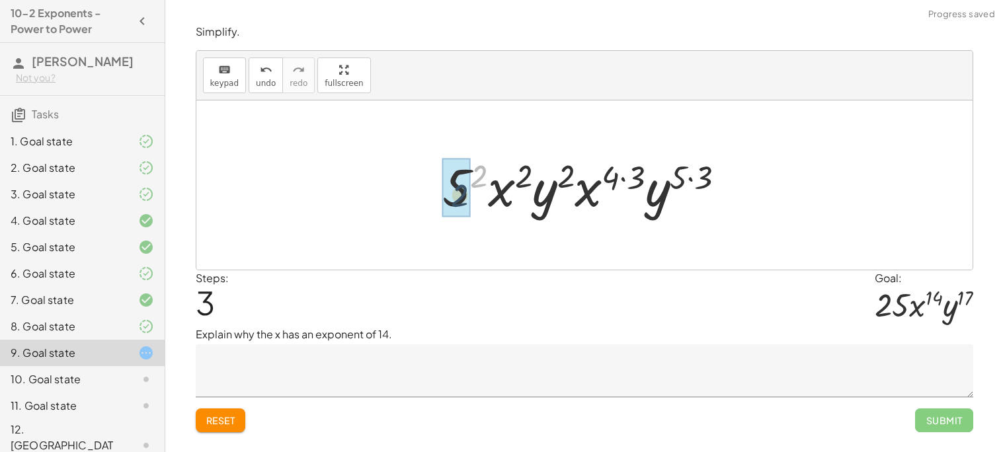
drag, startPoint x: 482, startPoint y: 176, endPoint x: 461, endPoint y: 196, distance: 29.5
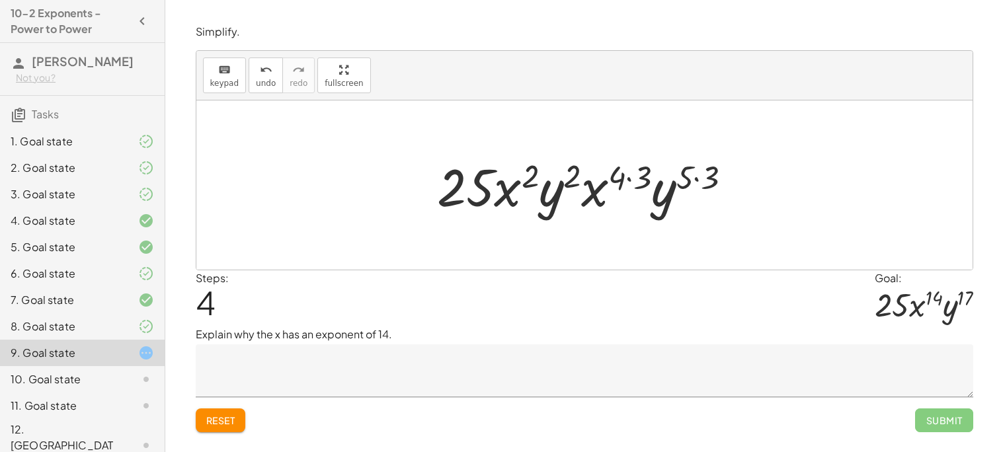
click at [222, 421] on span "Reset" at bounding box center [220, 421] width 29 height 12
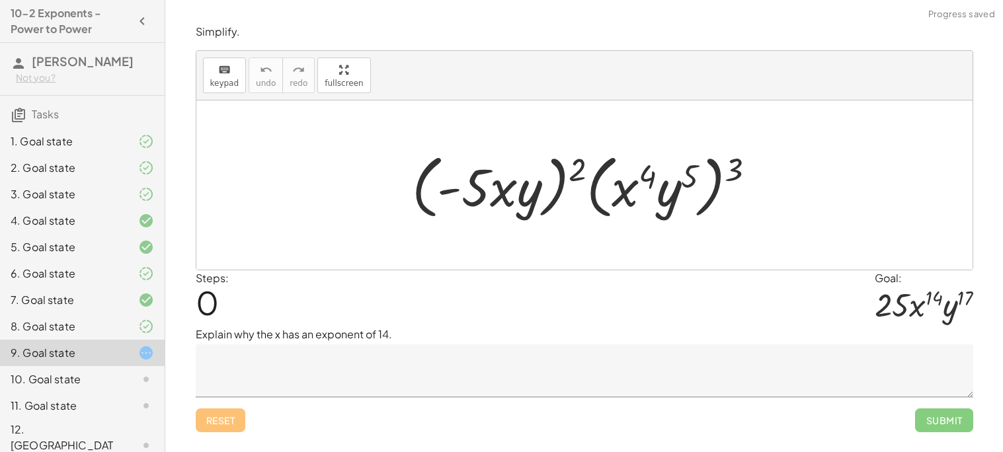
click at [315, 368] on textarea at bounding box center [585, 371] width 778 height 53
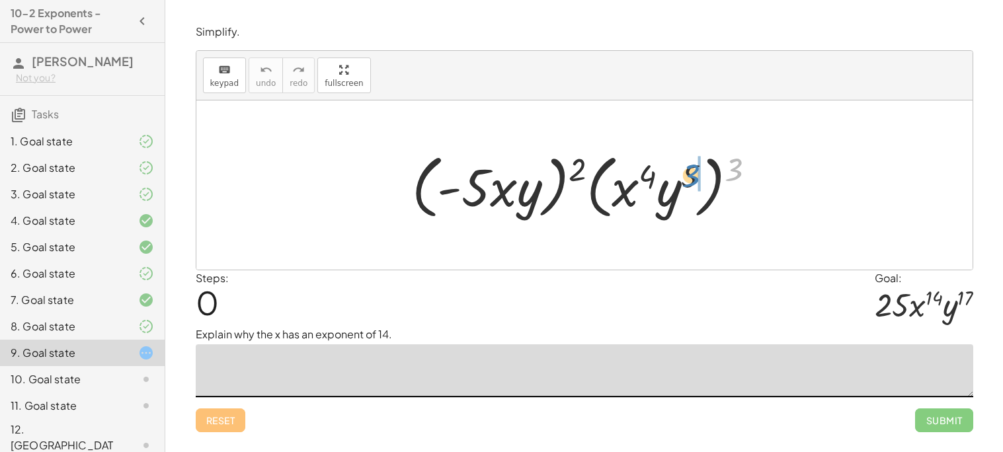
drag, startPoint x: 732, startPoint y: 169, endPoint x: 687, endPoint y: 175, distance: 45.4
click at [687, 175] on div at bounding box center [589, 185] width 368 height 76
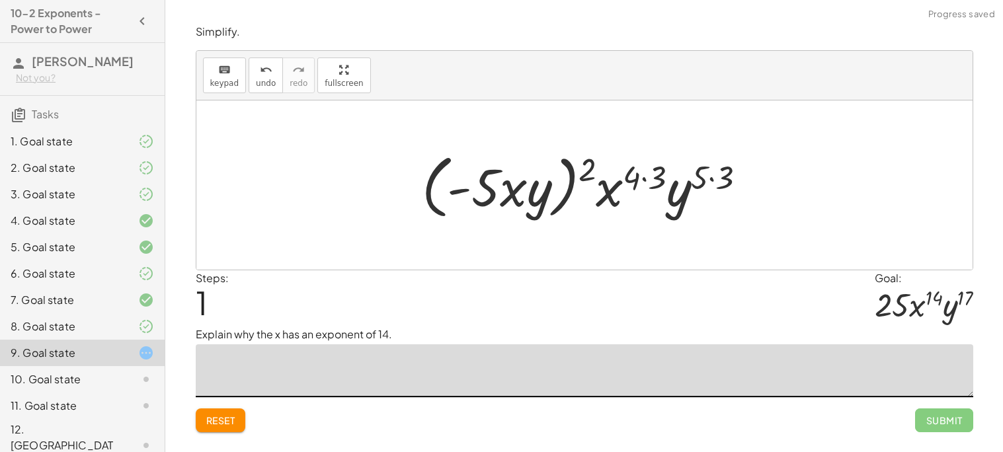
click at [218, 432] on button "Reset" at bounding box center [221, 421] width 50 height 24
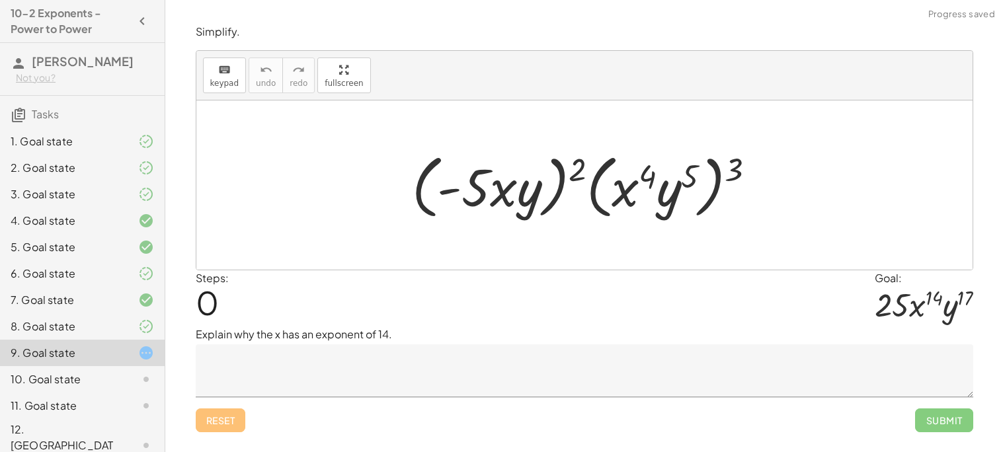
click at [298, 382] on textarea at bounding box center [585, 371] width 778 height 53
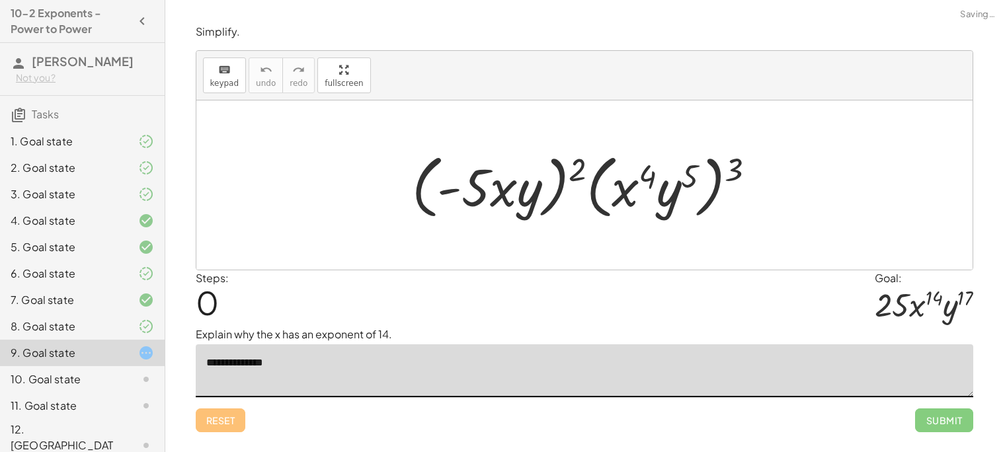
click at [230, 368] on textarea "**********" at bounding box center [585, 371] width 778 height 53
click at [216, 361] on textarea "**********" at bounding box center [585, 371] width 778 height 53
click at [263, 363] on textarea "**********" at bounding box center [585, 371] width 778 height 53
click at [307, 372] on textarea "**********" at bounding box center [585, 371] width 778 height 53
drag, startPoint x: 738, startPoint y: 177, endPoint x: 708, endPoint y: 181, distance: 30.8
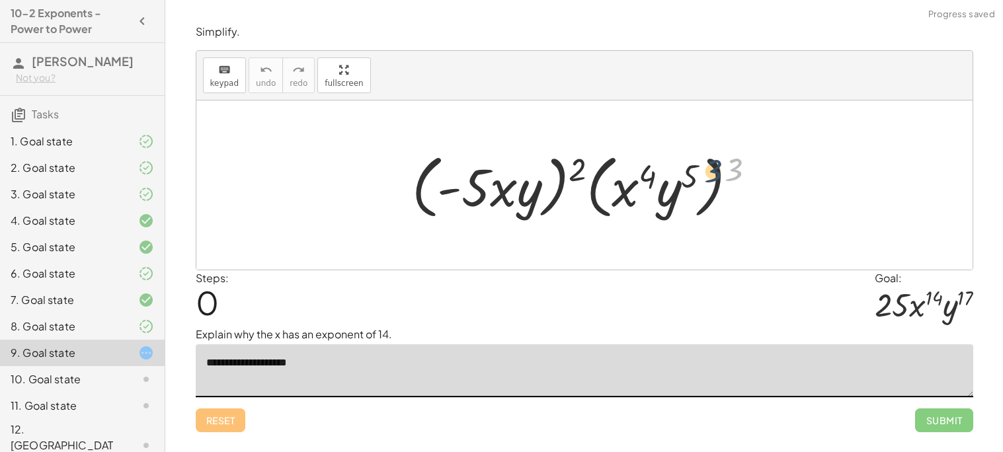
click at [708, 181] on div at bounding box center [589, 185] width 368 height 76
drag, startPoint x: 728, startPoint y: 173, endPoint x: 686, endPoint y: 182, distance: 43.2
click at [686, 182] on div at bounding box center [589, 185] width 368 height 76
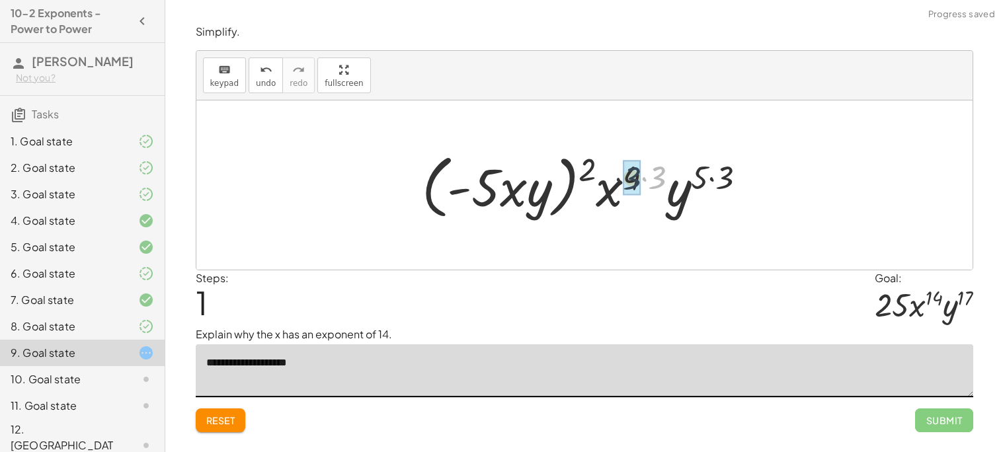
drag, startPoint x: 653, startPoint y: 177, endPoint x: 626, endPoint y: 178, distance: 27.1
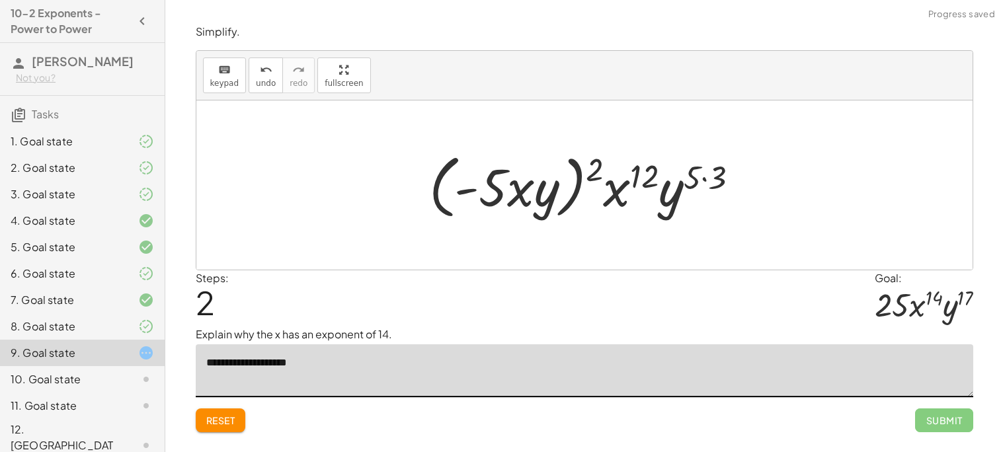
click at [516, 378] on textarea "**********" at bounding box center [585, 371] width 778 height 53
drag, startPoint x: 596, startPoint y: 172, endPoint x: 551, endPoint y: 184, distance: 46.5
click at [551, 184] on div at bounding box center [590, 185] width 334 height 76
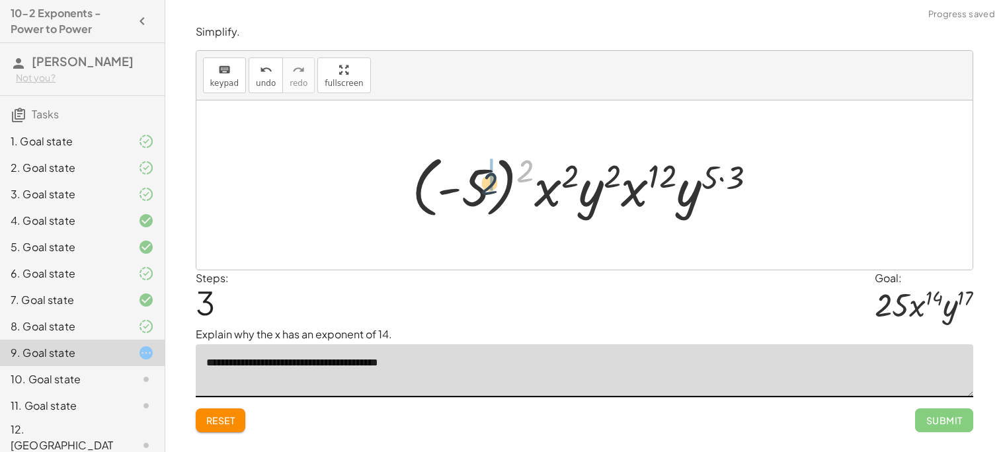
drag, startPoint x: 528, startPoint y: 172, endPoint x: 486, endPoint y: 186, distance: 43.9
click at [486, 186] on div at bounding box center [589, 185] width 369 height 73
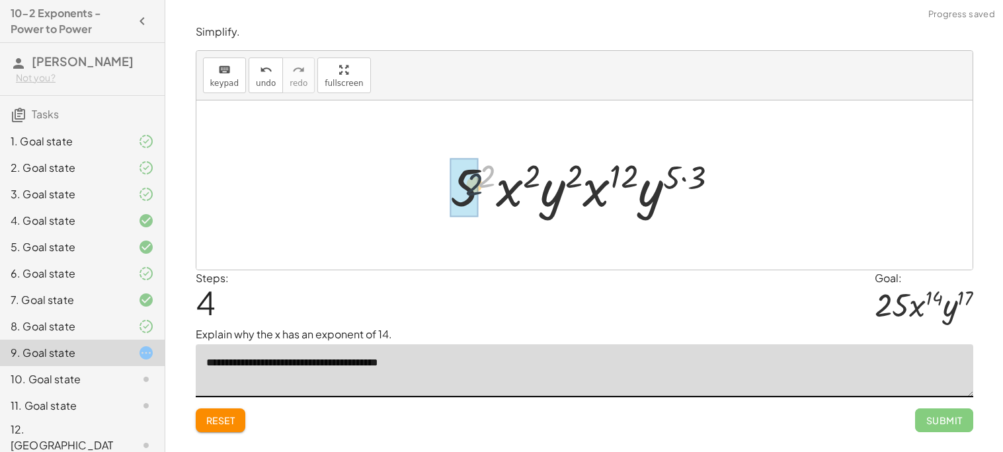
drag, startPoint x: 482, startPoint y: 170, endPoint x: 465, endPoint y: 181, distance: 20.2
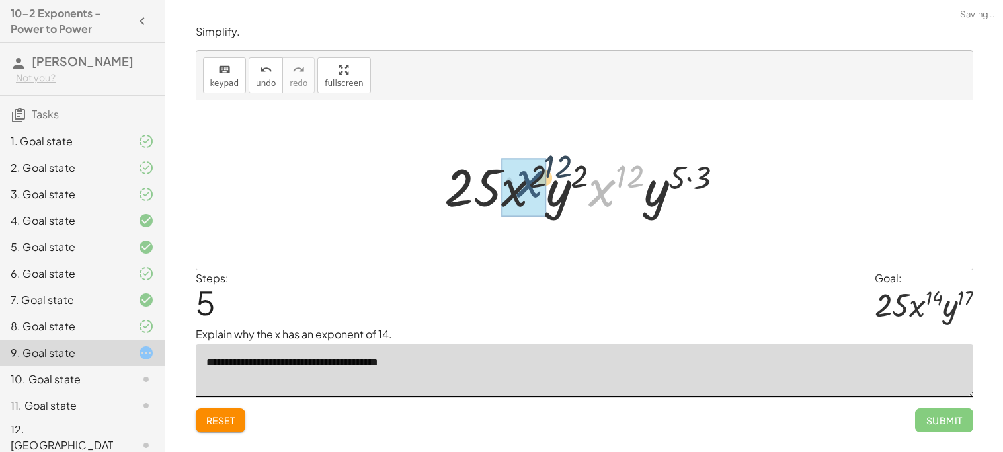
drag, startPoint x: 603, startPoint y: 200, endPoint x: 521, endPoint y: 192, distance: 81.7
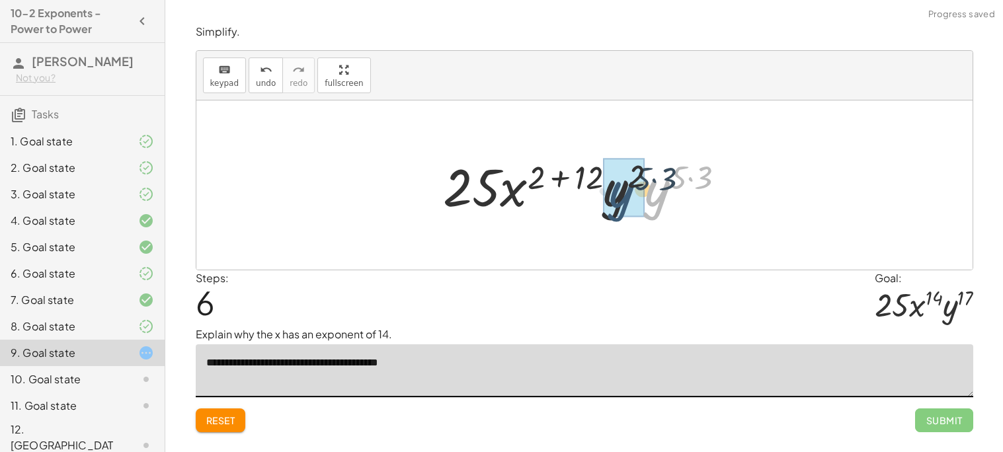
drag, startPoint x: 661, startPoint y: 206, endPoint x: 619, endPoint y: 206, distance: 42.3
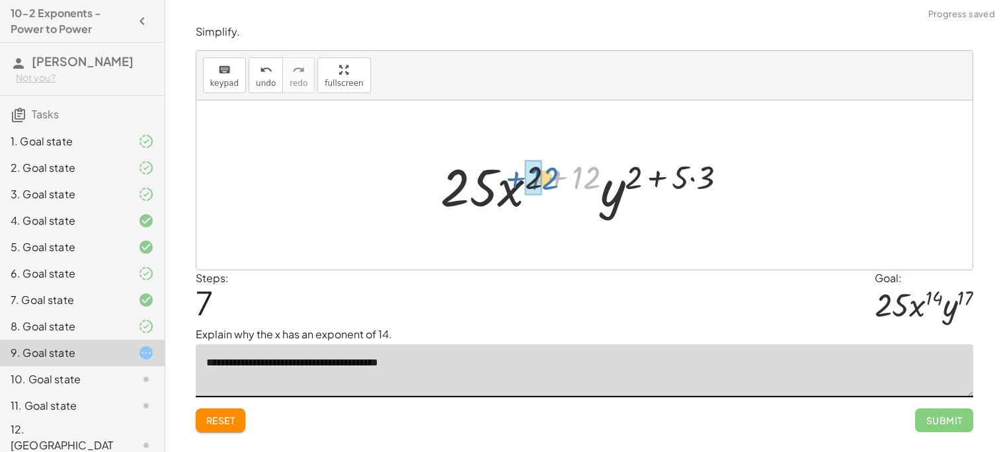
drag, startPoint x: 590, startPoint y: 183, endPoint x: 548, endPoint y: 184, distance: 42.3
click at [548, 184] on div at bounding box center [589, 185] width 311 height 68
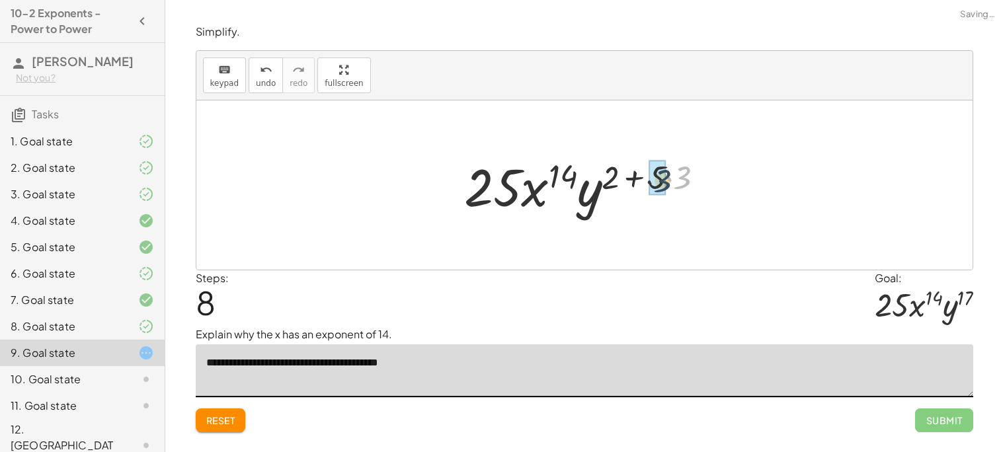
drag, startPoint x: 677, startPoint y: 181, endPoint x: 653, endPoint y: 184, distance: 24.0
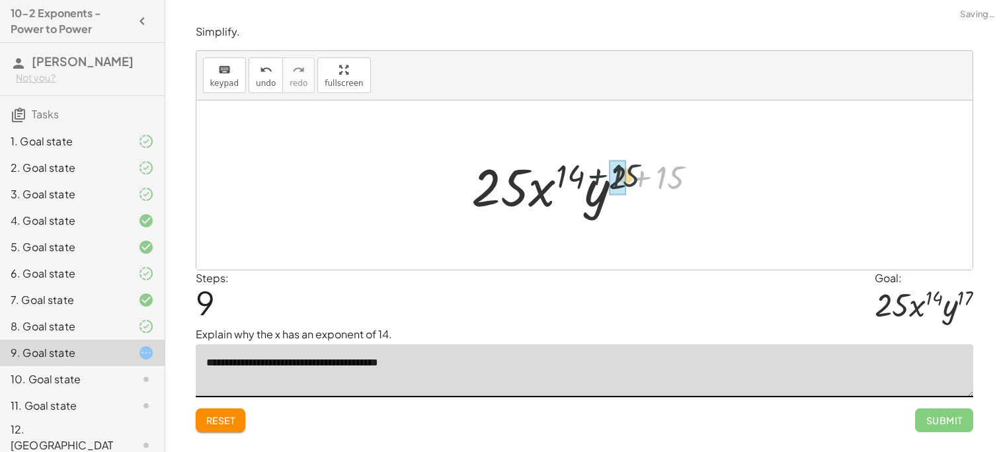
drag, startPoint x: 670, startPoint y: 179, endPoint x: 620, endPoint y: 177, distance: 49.6
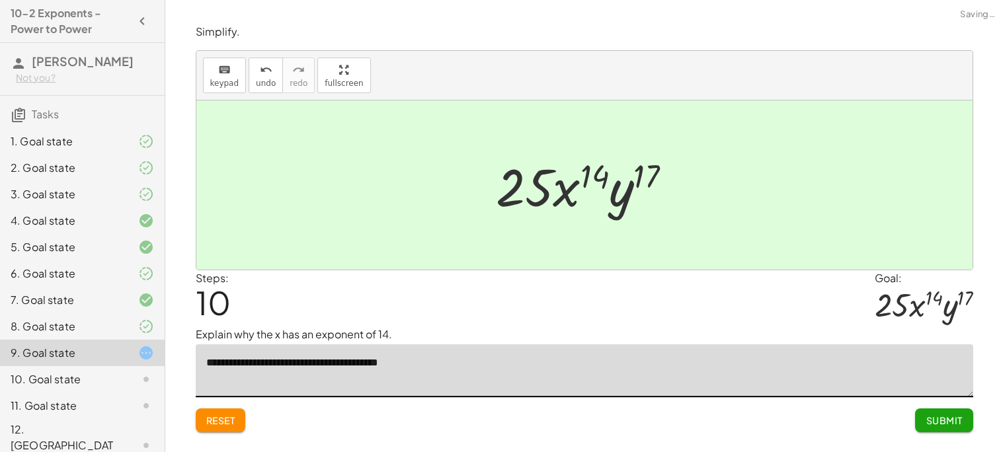
type textarea "**********"
click at [944, 403] on div "Submit" at bounding box center [944, 415] width 58 height 34
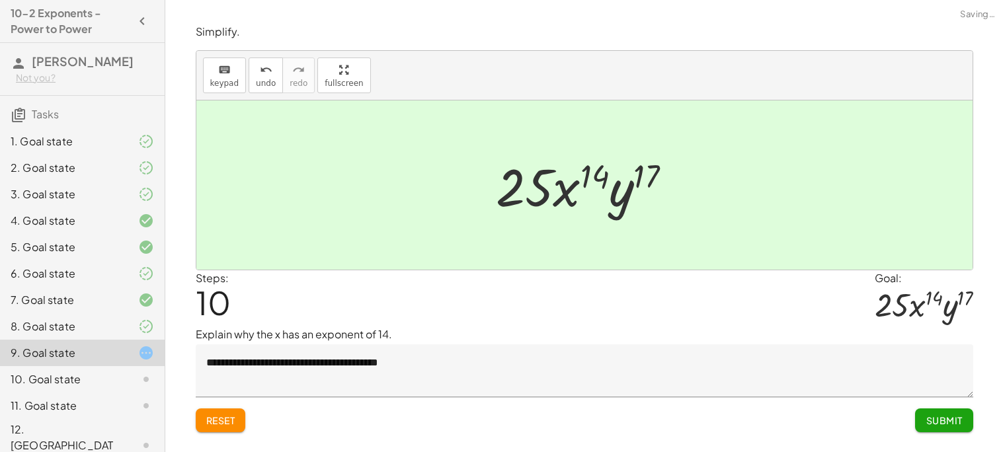
click at [941, 417] on span "Submit" at bounding box center [944, 421] width 36 height 12
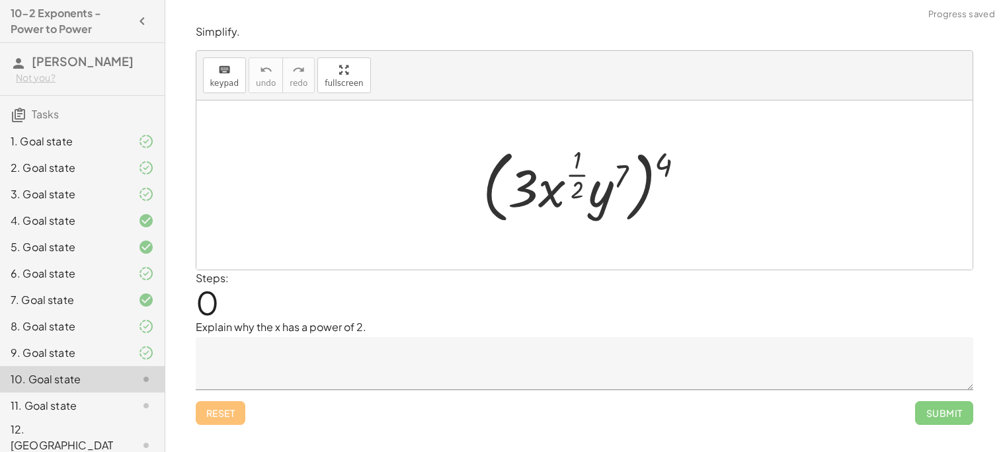
click at [108, 398] on div "11. Goal state" at bounding box center [64, 406] width 106 height 16
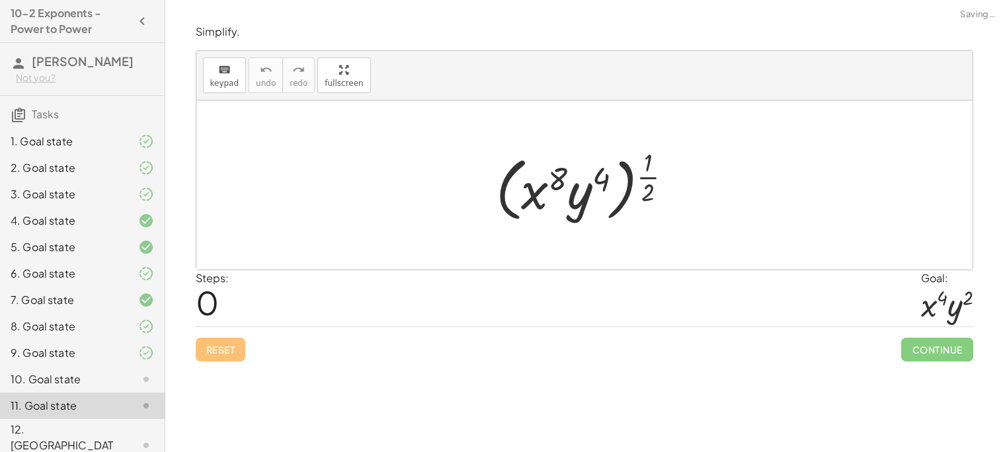
click at [126, 438] on div at bounding box center [135, 446] width 37 height 16
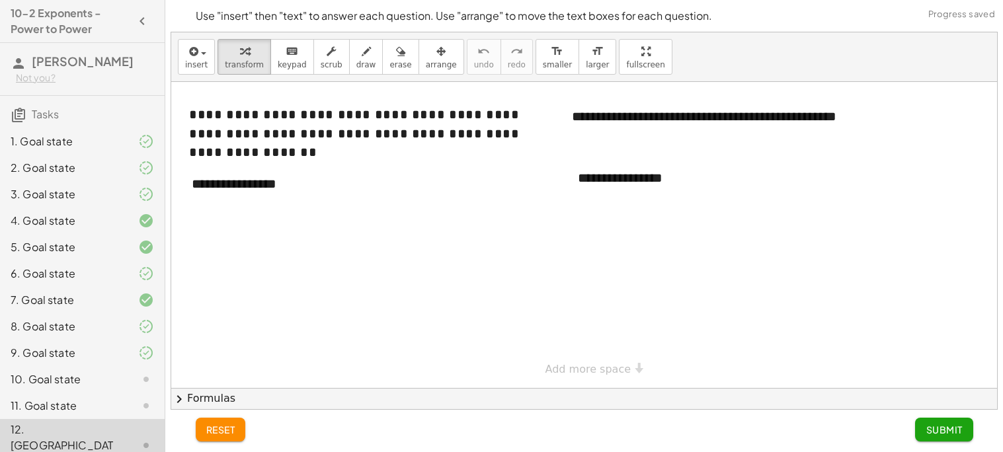
click at [136, 376] on div at bounding box center [135, 380] width 37 height 16
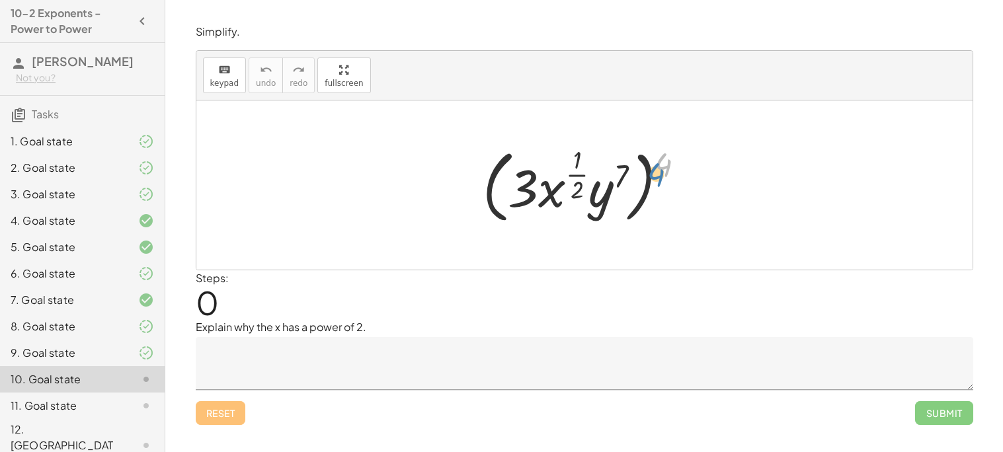
drag, startPoint x: 661, startPoint y: 165, endPoint x: 653, endPoint y: 175, distance: 12.3
click at [653, 175] on div at bounding box center [589, 185] width 226 height 86
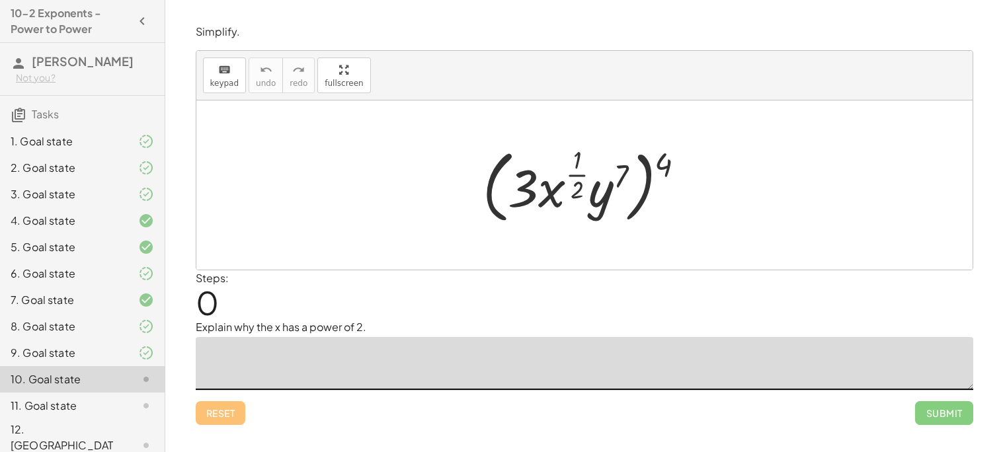
click at [452, 366] on textarea at bounding box center [585, 363] width 778 height 53
click at [667, 158] on div at bounding box center [589, 185] width 226 height 86
click at [487, 341] on textarea at bounding box center [585, 363] width 778 height 53
type textarea "*******"
drag, startPoint x: 663, startPoint y: 161, endPoint x: 612, endPoint y: 173, distance: 52.9
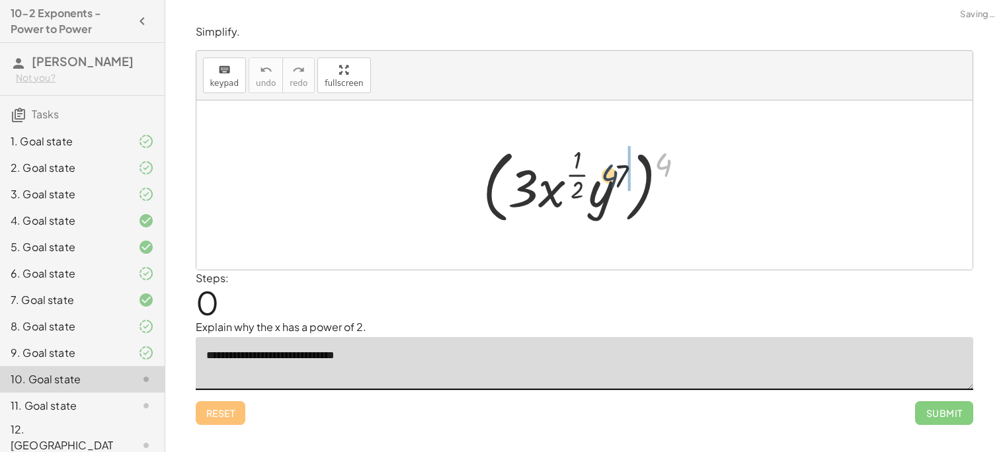
click at [612, 173] on div at bounding box center [589, 185] width 226 height 86
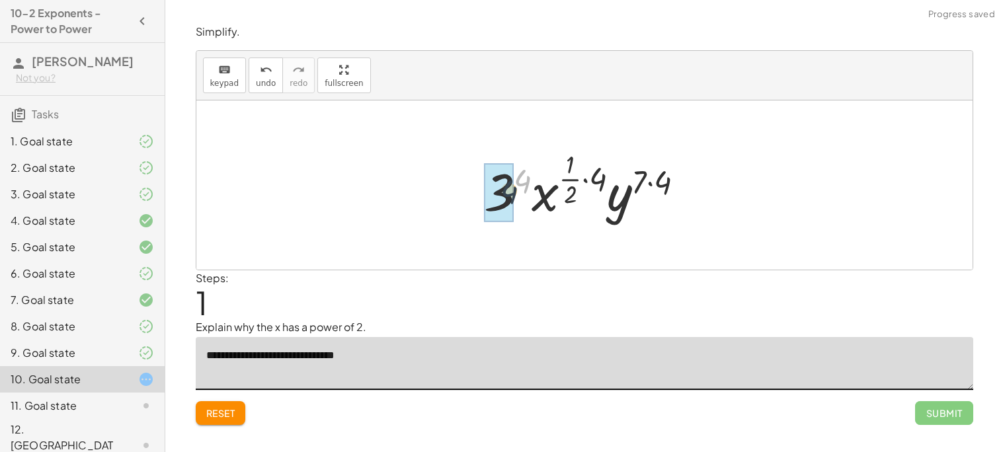
drag, startPoint x: 530, startPoint y: 178, endPoint x: 513, endPoint y: 192, distance: 22.1
drag, startPoint x: 599, startPoint y: 169, endPoint x: 574, endPoint y: 175, distance: 25.2
click at [574, 175] on div at bounding box center [589, 185] width 227 height 78
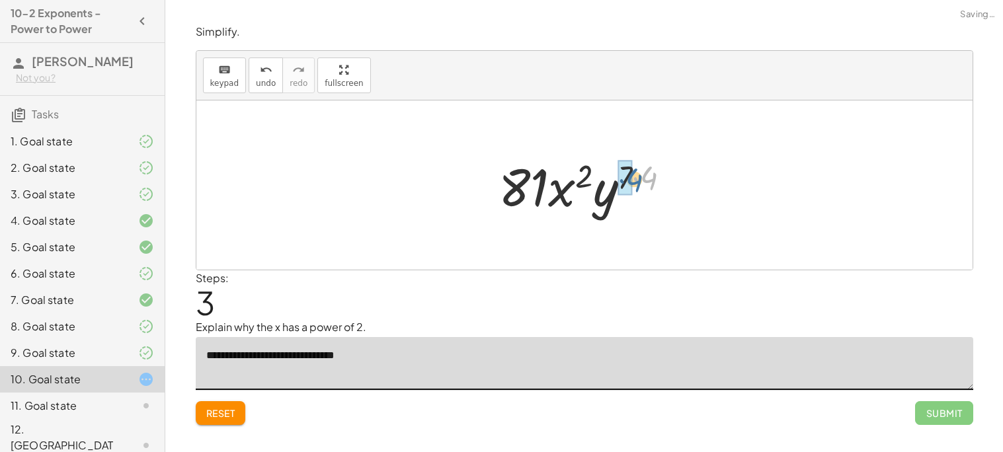
drag, startPoint x: 641, startPoint y: 173, endPoint x: 625, endPoint y: 175, distance: 16.0
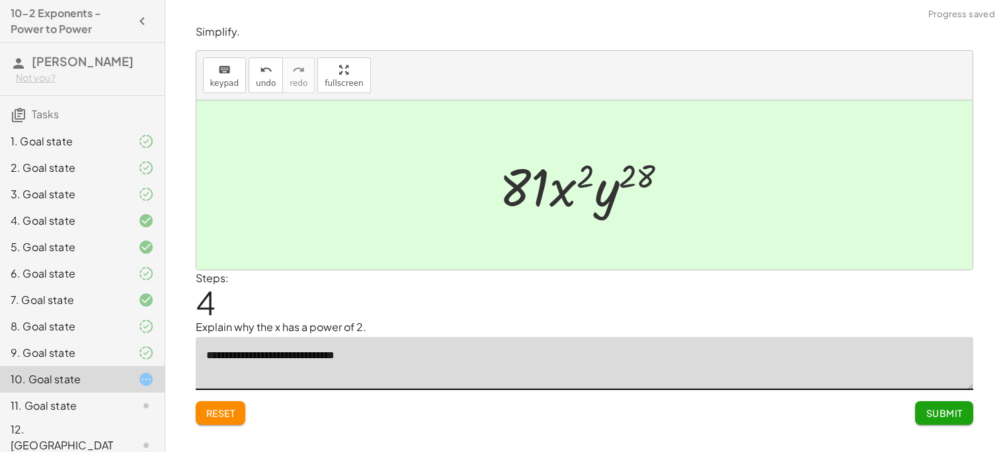
type textarea "**********"
click at [940, 411] on span "Submit" at bounding box center [944, 413] width 36 height 12
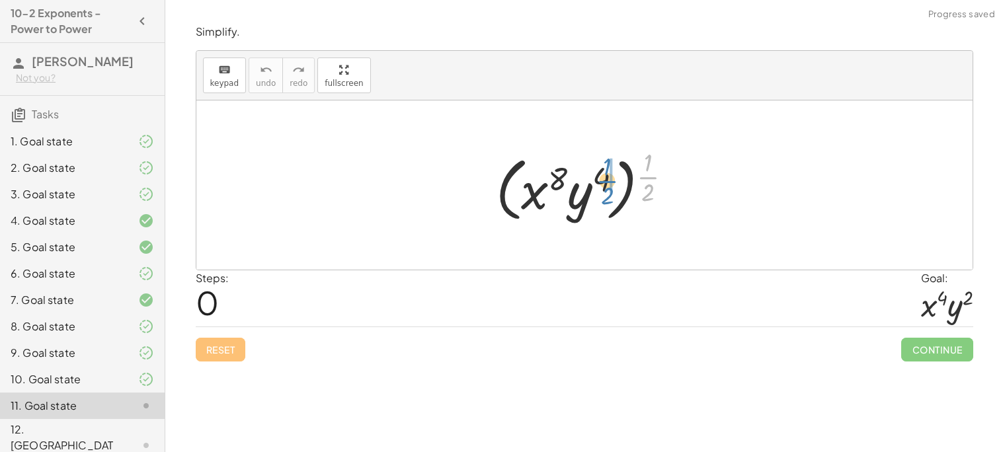
drag, startPoint x: 648, startPoint y: 180, endPoint x: 605, endPoint y: 184, distance: 43.8
click at [605, 184] on div at bounding box center [589, 185] width 200 height 82
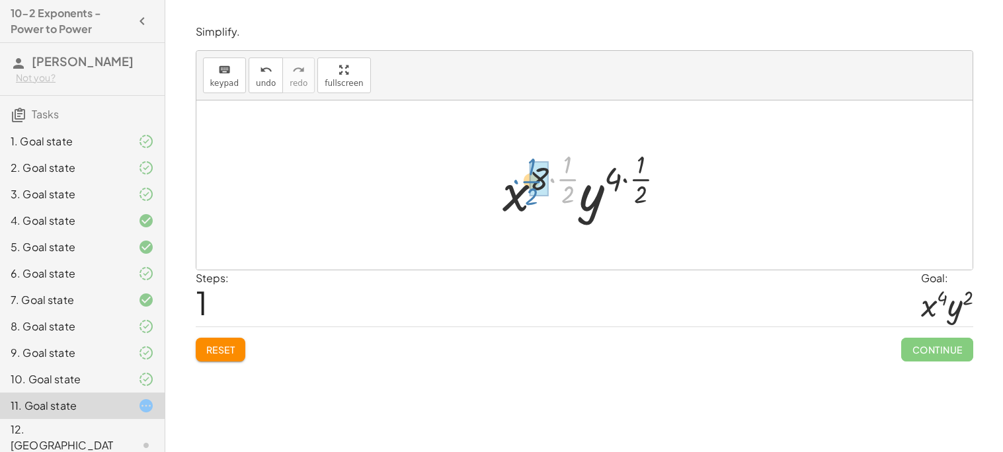
drag, startPoint x: 561, startPoint y: 180, endPoint x: 524, endPoint y: 183, distance: 36.5
click at [524, 183] on div at bounding box center [589, 185] width 187 height 78
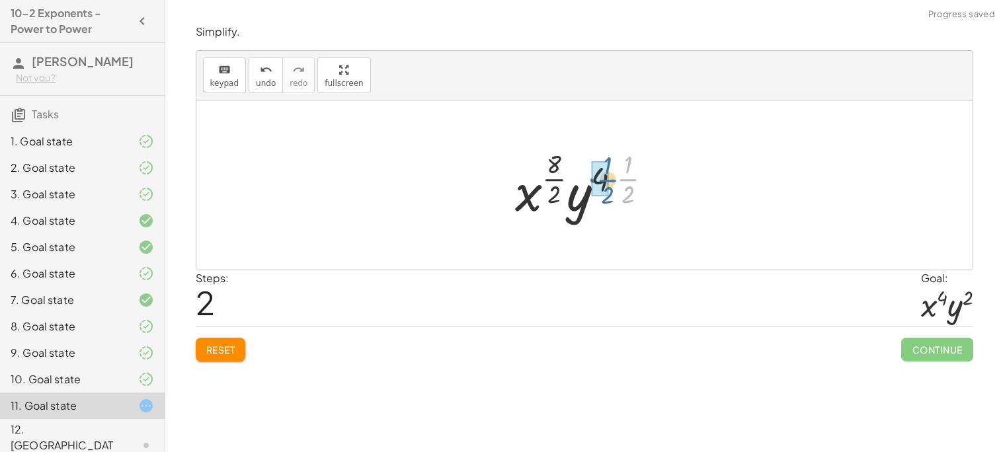
drag, startPoint x: 621, startPoint y: 187, endPoint x: 599, endPoint y: 188, distance: 21.8
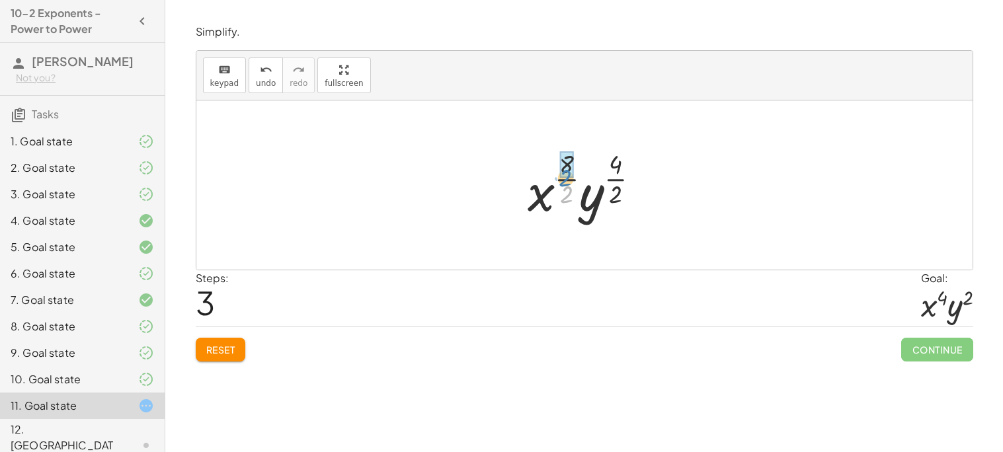
drag, startPoint x: 572, startPoint y: 192, endPoint x: 571, endPoint y: 165, distance: 26.5
drag, startPoint x: 608, startPoint y: 194, endPoint x: 612, endPoint y: 176, distance: 19.1
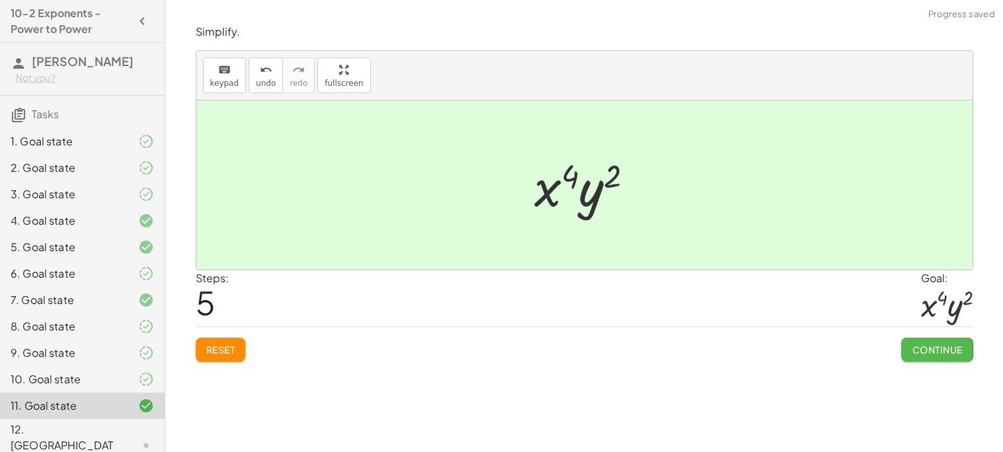
click at [913, 349] on span "Continue" at bounding box center [937, 350] width 50 height 12
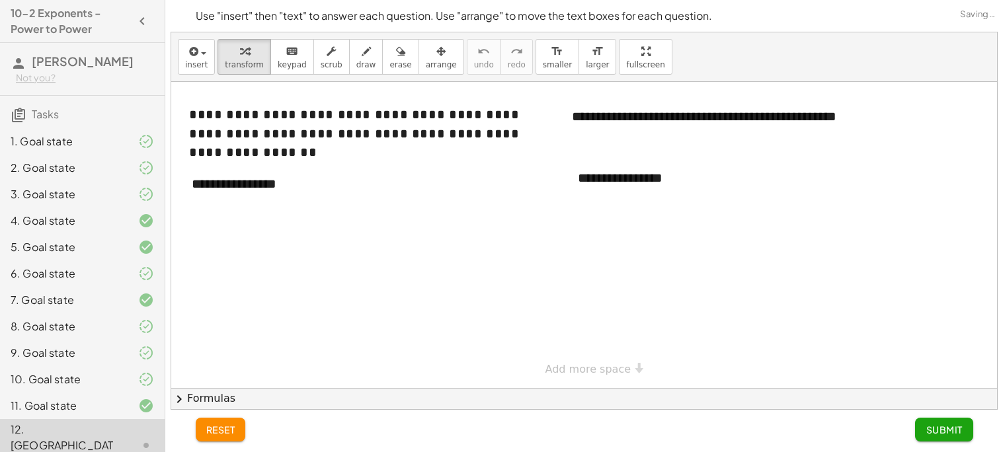
click at [613, 323] on div at bounding box center [584, 235] width 826 height 306
click at [628, 364] on div "**********" at bounding box center [584, 388] width 826 height 612
click at [575, 286] on div at bounding box center [584, 388] width 826 height 612
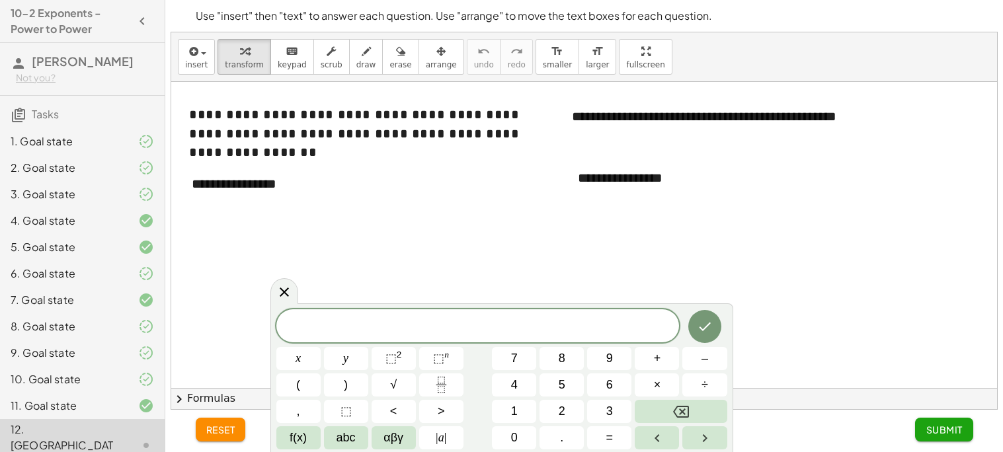
click at [561, 255] on div at bounding box center [584, 388] width 826 height 612
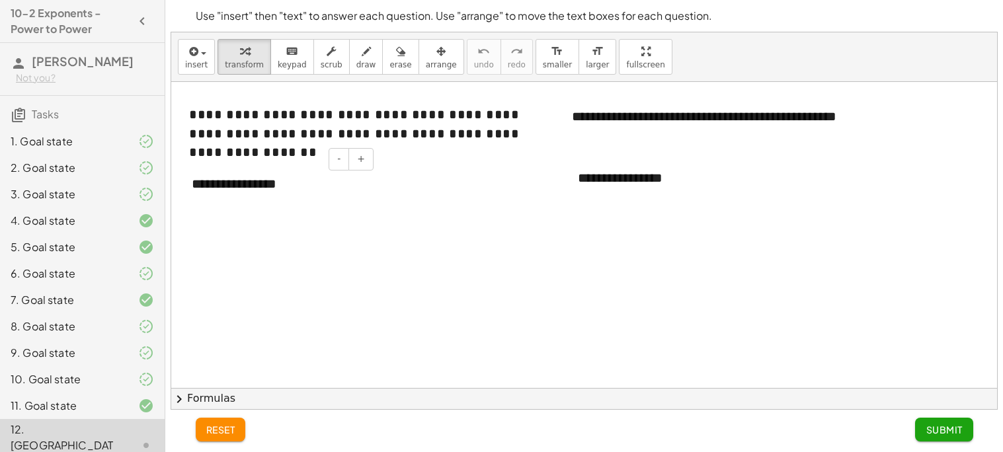
click at [300, 188] on div "**********" at bounding box center [278, 184] width 198 height 46
